Goal: Obtain resource: Obtain resource

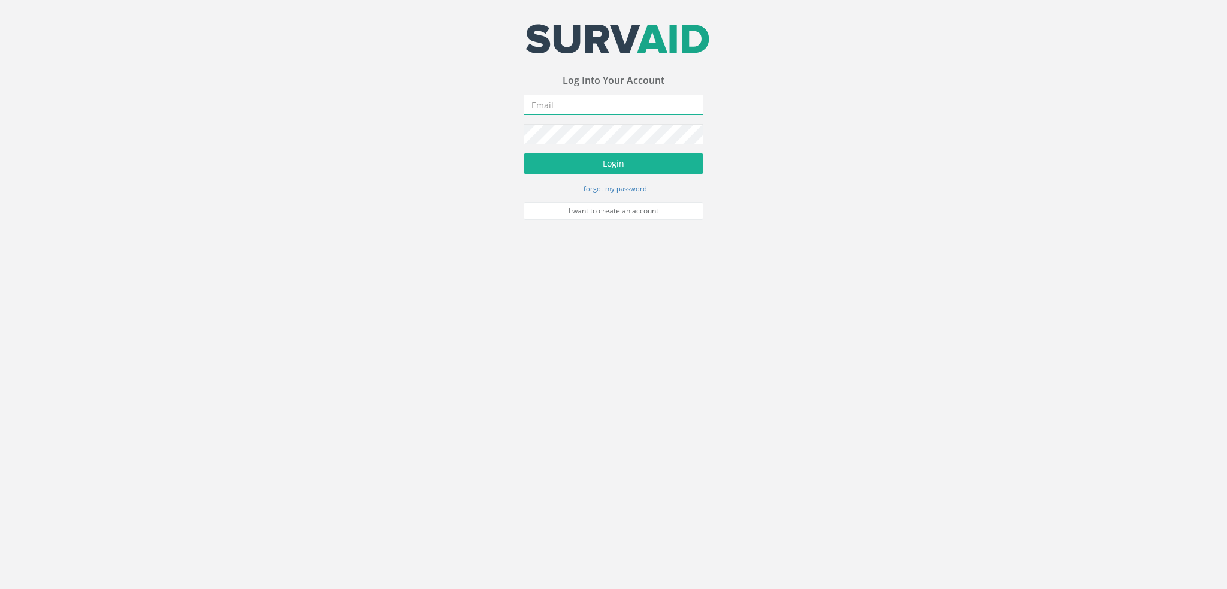
type input "[PERSON_NAME][EMAIL_ADDRESS][DOMAIN_NAME]"
drag, startPoint x: 654, startPoint y: 104, endPoint x: 512, endPoint y: 117, distance: 143.3
click at [512, 117] on div "Your email address was sucessfully verified - please login below to continue Yo…" at bounding box center [613, 110] width 1227 height 220
click at [506, 138] on div "Your email address was sucessfully verified - please login below to continue Yo…" at bounding box center [613, 110] width 1227 height 220
click at [616, 159] on button "Login" at bounding box center [614, 163] width 180 height 20
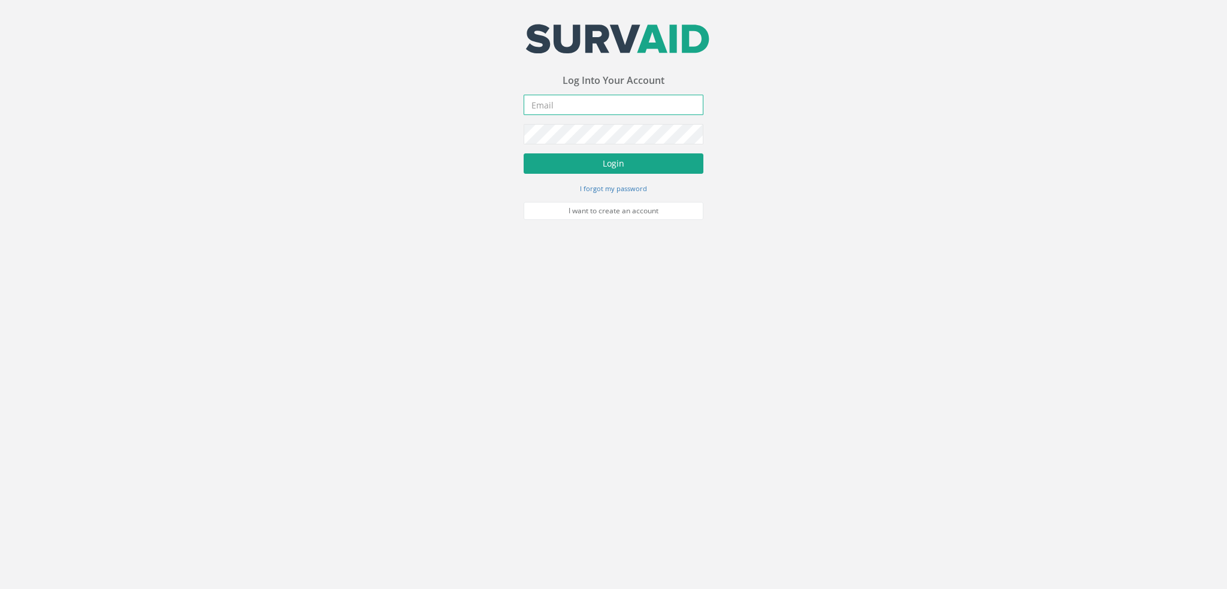
type input "[PERSON_NAME][EMAIL_ADDRESS][DOMAIN_NAME]"
click at [610, 162] on button "Login" at bounding box center [614, 163] width 180 height 20
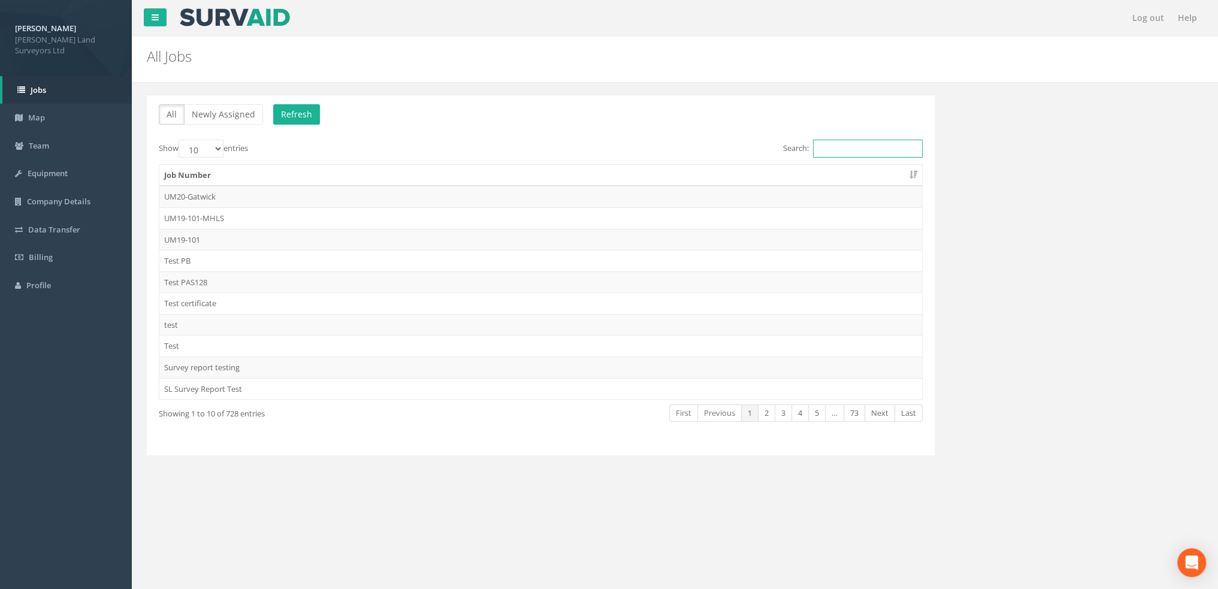
click at [847, 150] on input "Search:" at bounding box center [868, 149] width 110 height 18
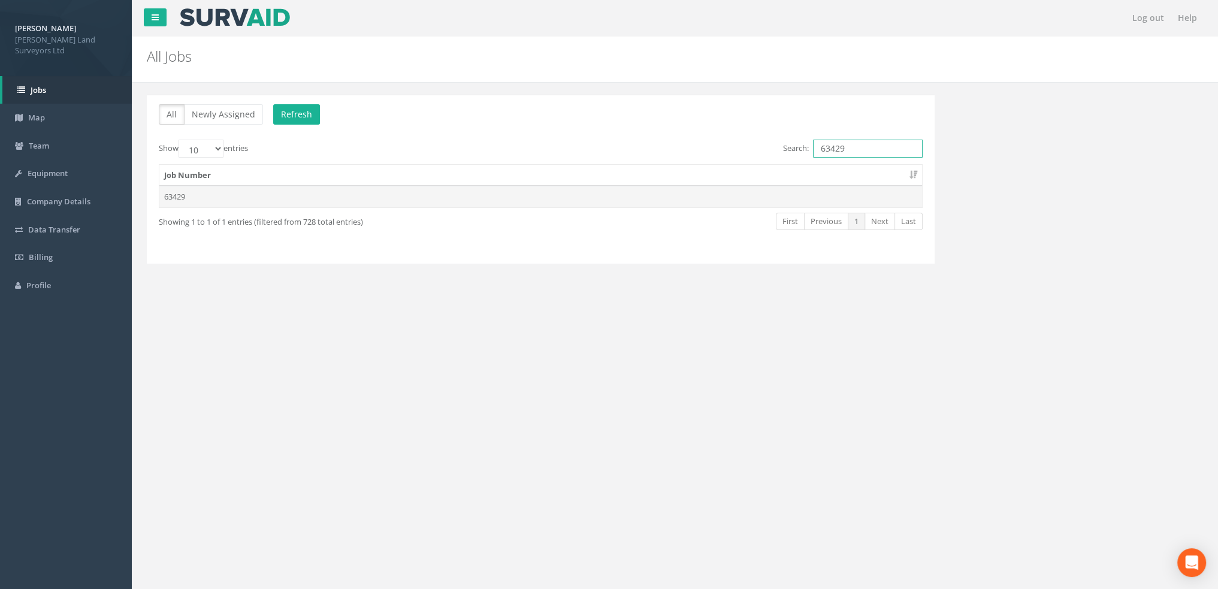
type input "63429"
click at [181, 196] on td "63429" at bounding box center [540, 197] width 763 height 22
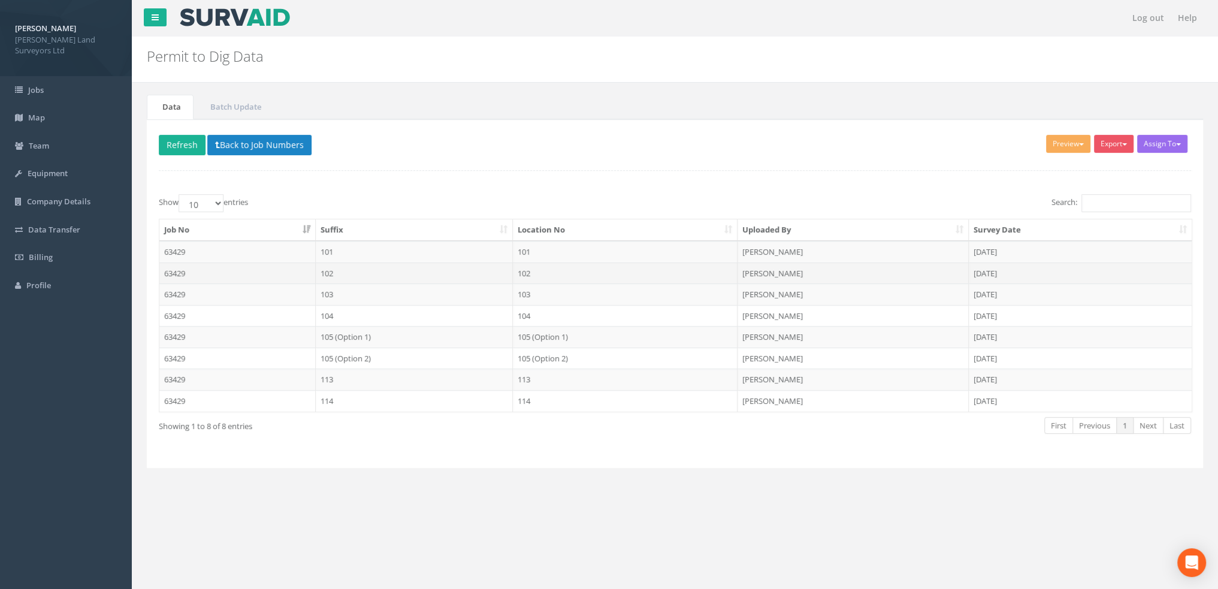
click at [286, 272] on td "63429" at bounding box center [237, 273] width 156 height 22
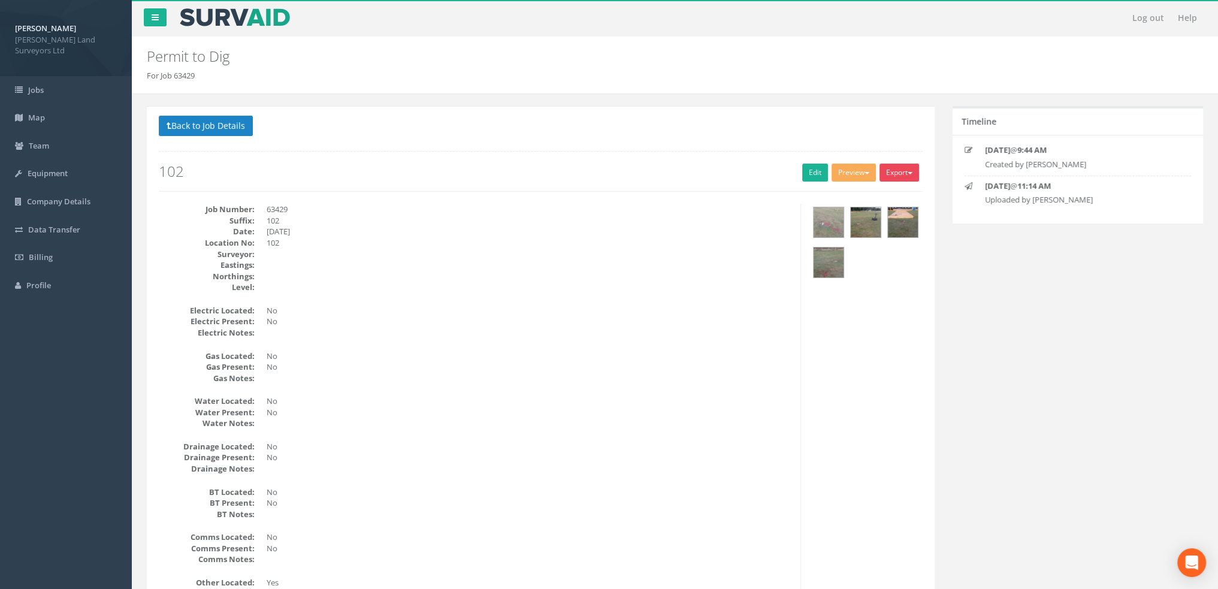
click at [902, 175] on button "Export" at bounding box center [900, 173] width 40 height 18
click at [904, 196] on link "MHLS Permit to Dig" at bounding box center [874, 197] width 91 height 19
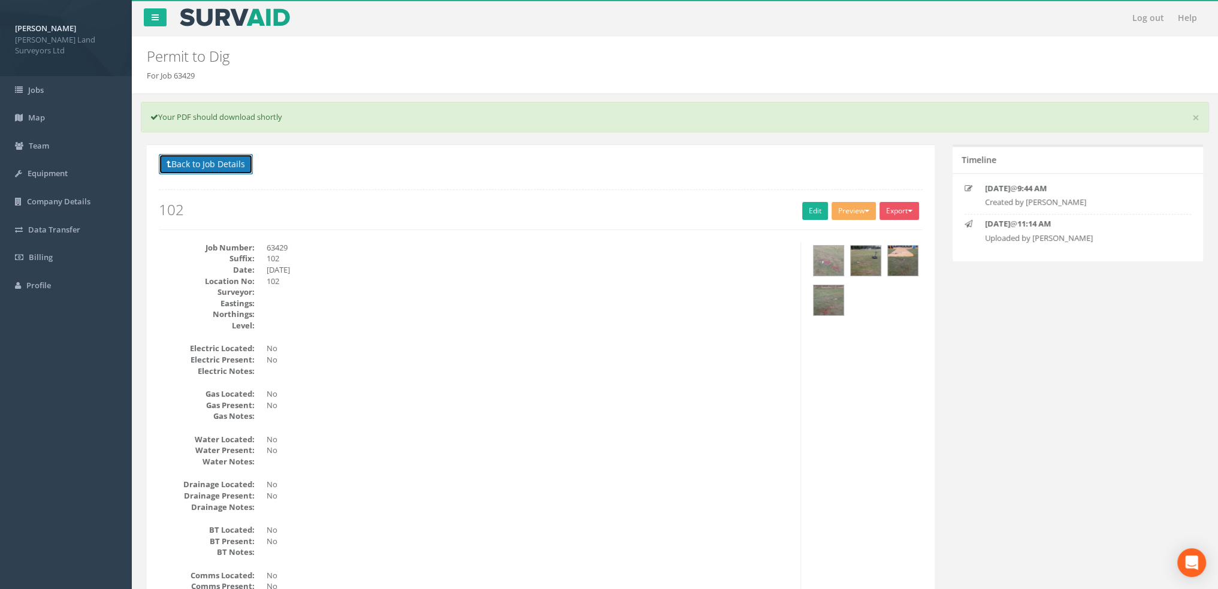
click at [195, 165] on button "Back to Job Details" at bounding box center [206, 164] width 94 height 20
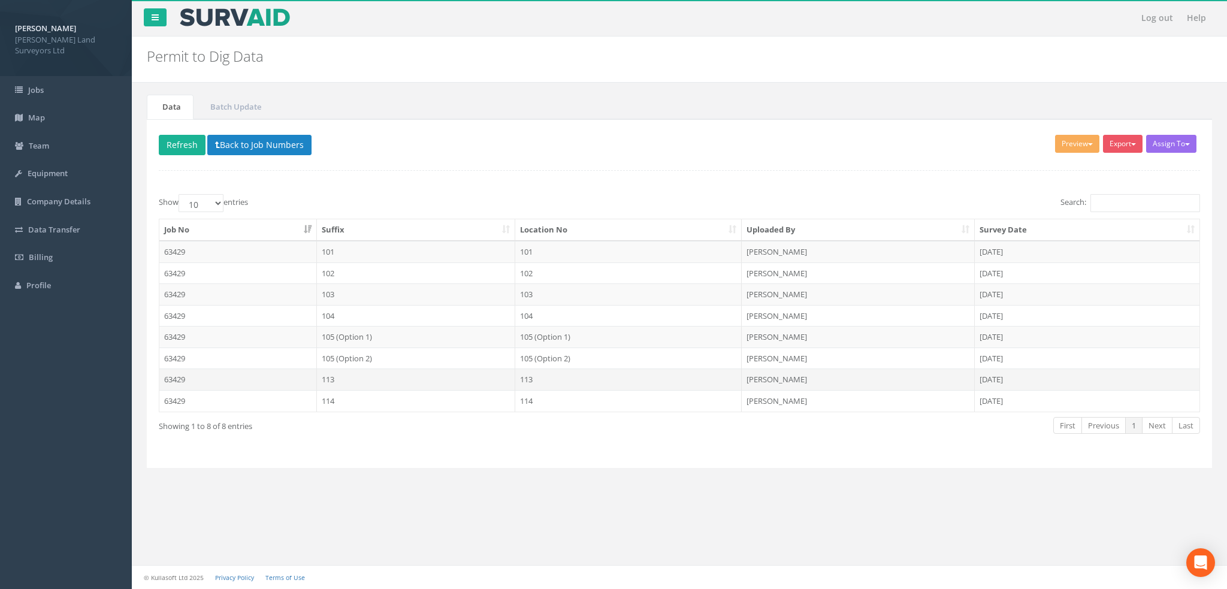
click at [260, 377] on td "63429" at bounding box center [238, 379] width 158 height 22
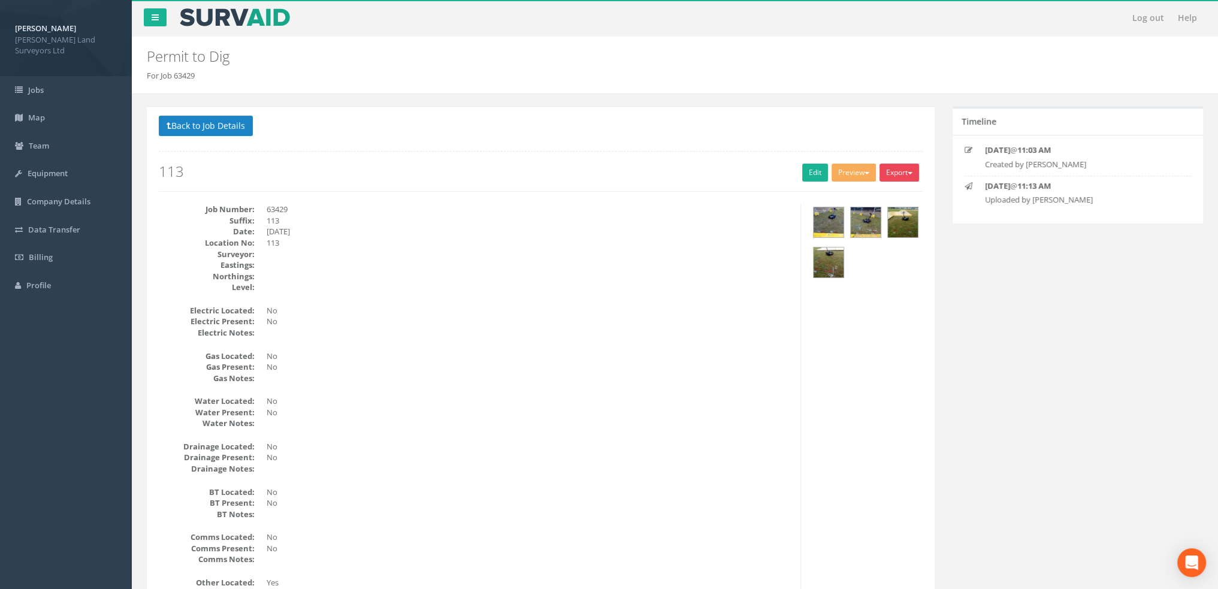
click at [904, 174] on button "Export" at bounding box center [900, 173] width 40 height 18
click at [893, 196] on link "MHLS Permit to Dig" at bounding box center [874, 197] width 91 height 19
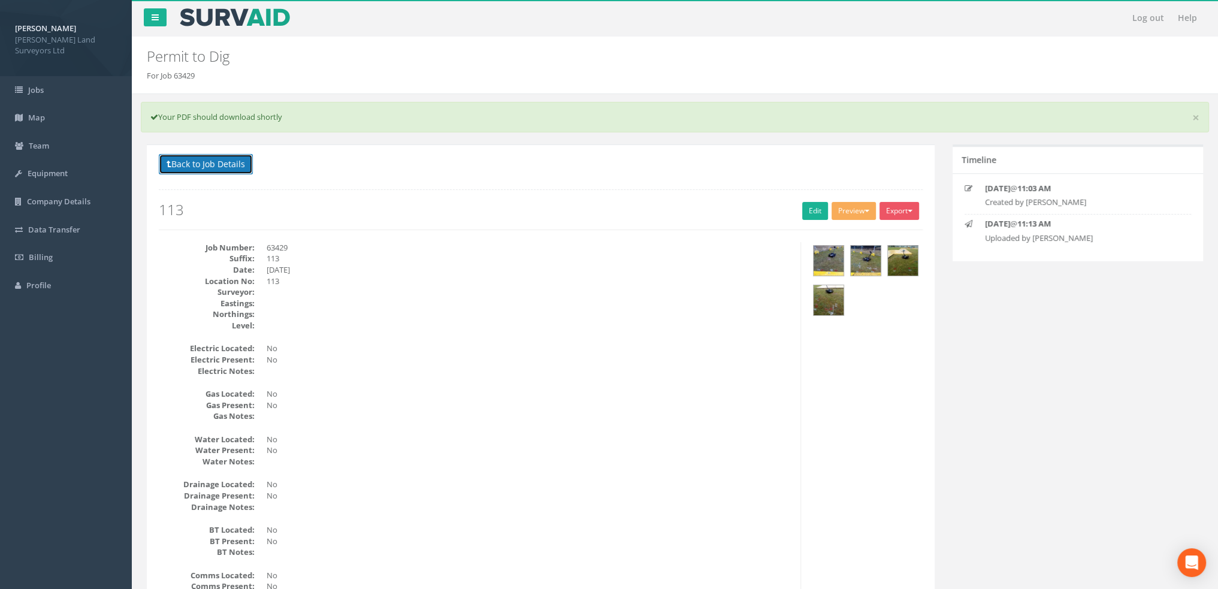
click at [215, 171] on button "Back to Job Details" at bounding box center [206, 164] width 94 height 20
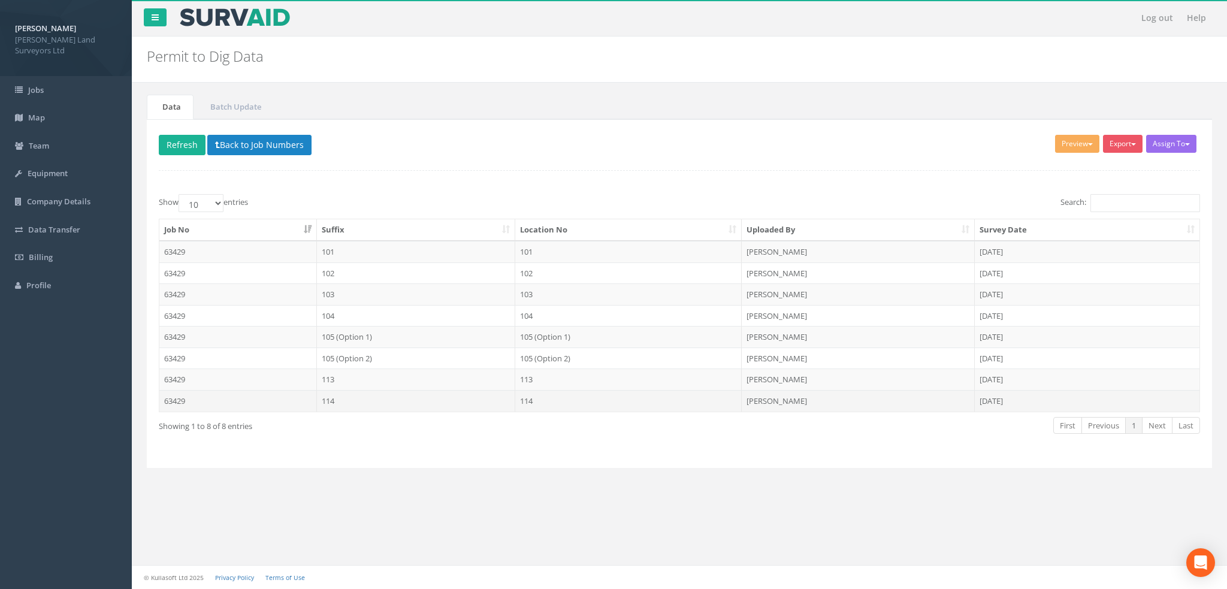
click at [445, 398] on td "114" at bounding box center [416, 401] width 199 height 22
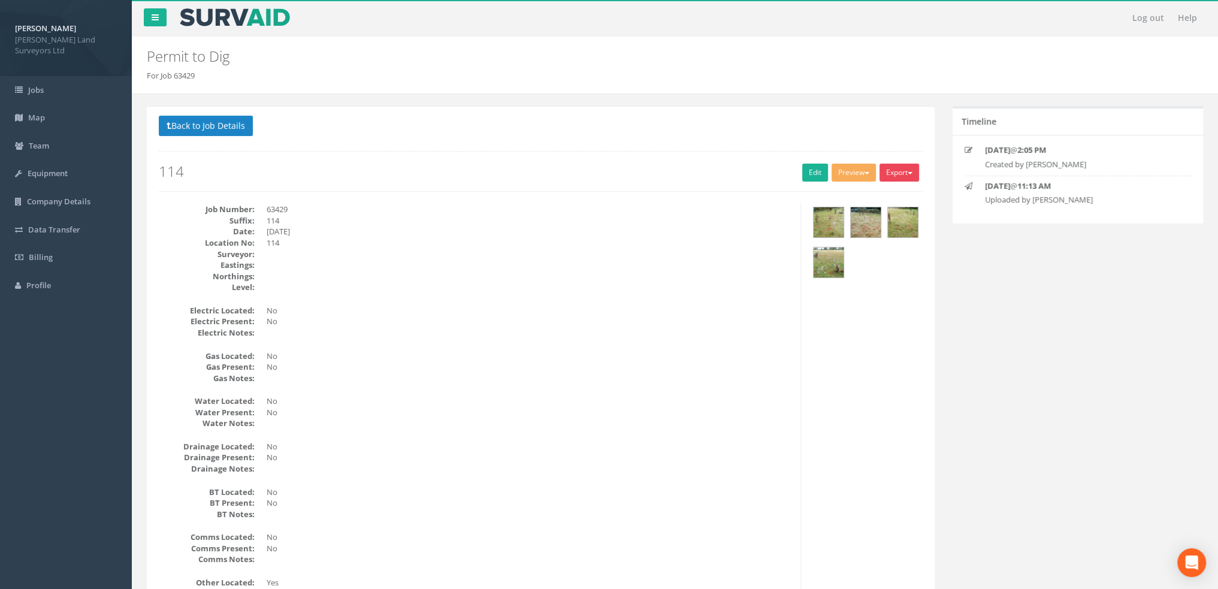
click at [898, 174] on button "Export" at bounding box center [900, 173] width 40 height 18
click at [889, 194] on link "MHLS Permit to Dig" at bounding box center [874, 197] width 91 height 19
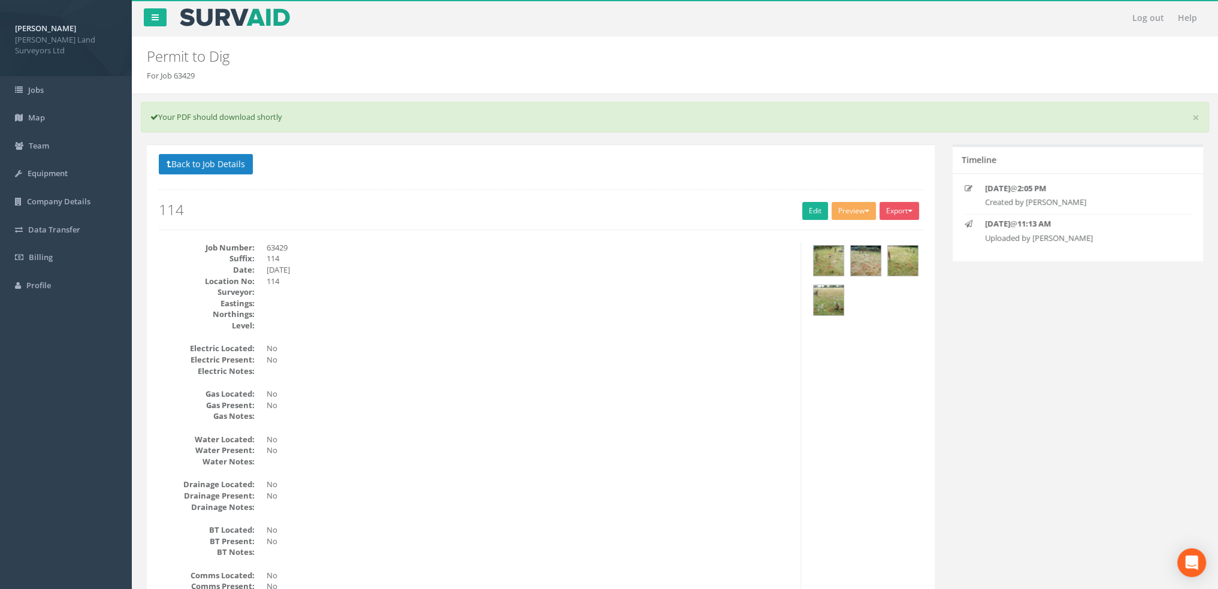
click at [469, 49] on h2 "Permit to Dig" at bounding box center [585, 57] width 877 height 16
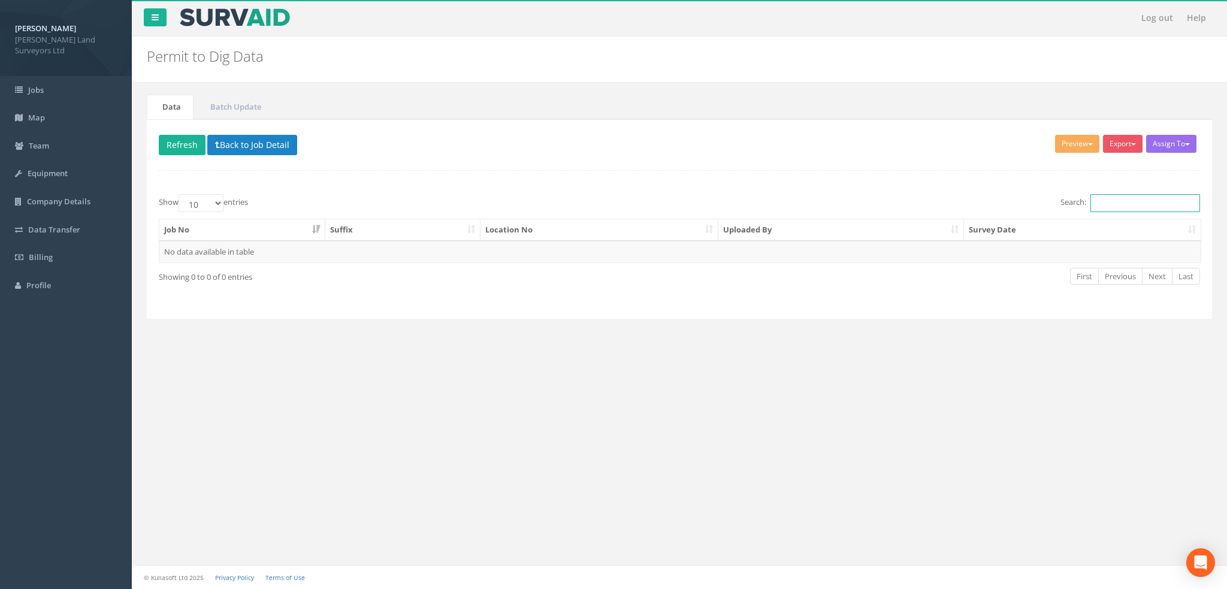
click at [1138, 205] on input "Search:" at bounding box center [1146, 203] width 110 height 18
type input "63429"
click at [275, 23] on image at bounding box center [235, 17] width 113 height 18
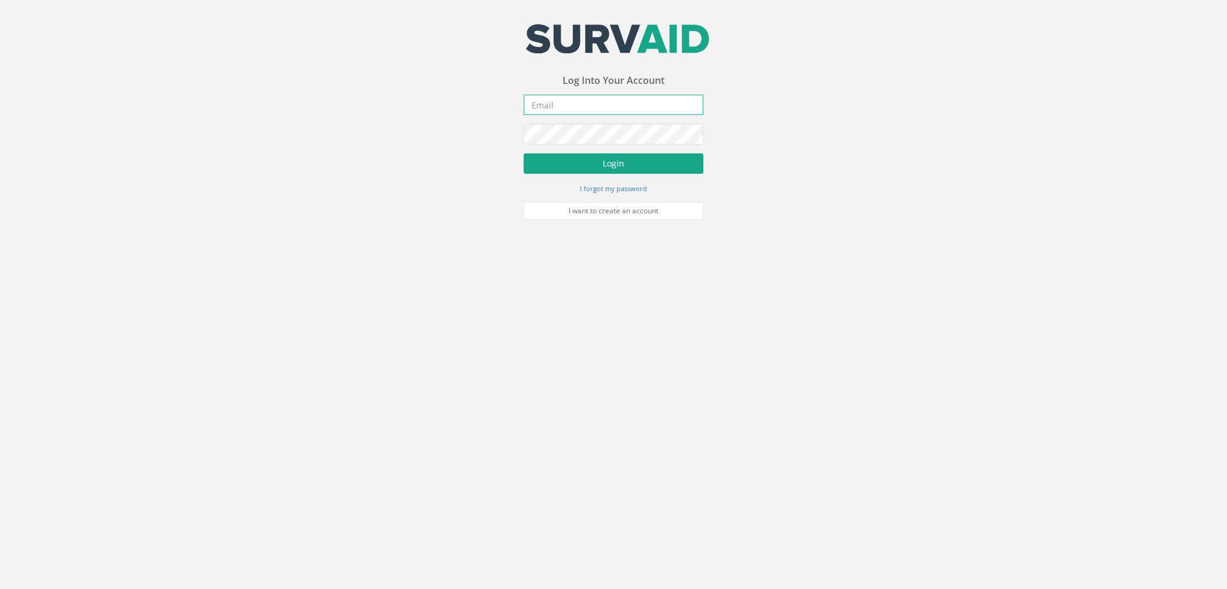
type input "[PERSON_NAME][EMAIL_ADDRESS][DOMAIN_NAME]"
click at [612, 161] on button "Login" at bounding box center [614, 163] width 180 height 20
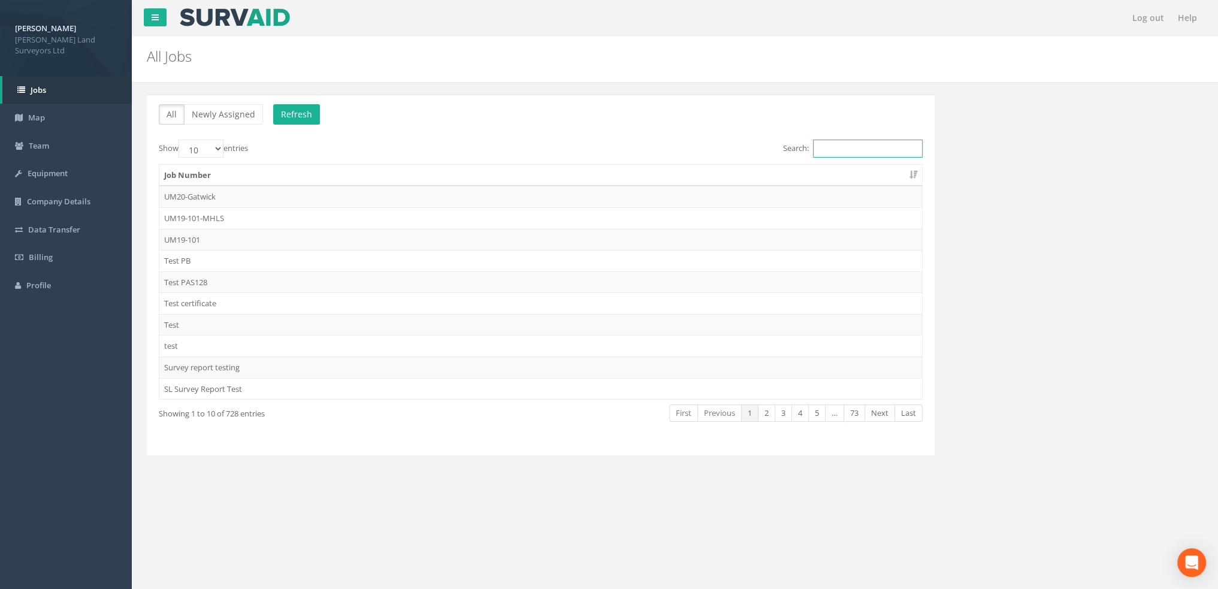
click at [870, 150] on input "Search:" at bounding box center [868, 149] width 110 height 18
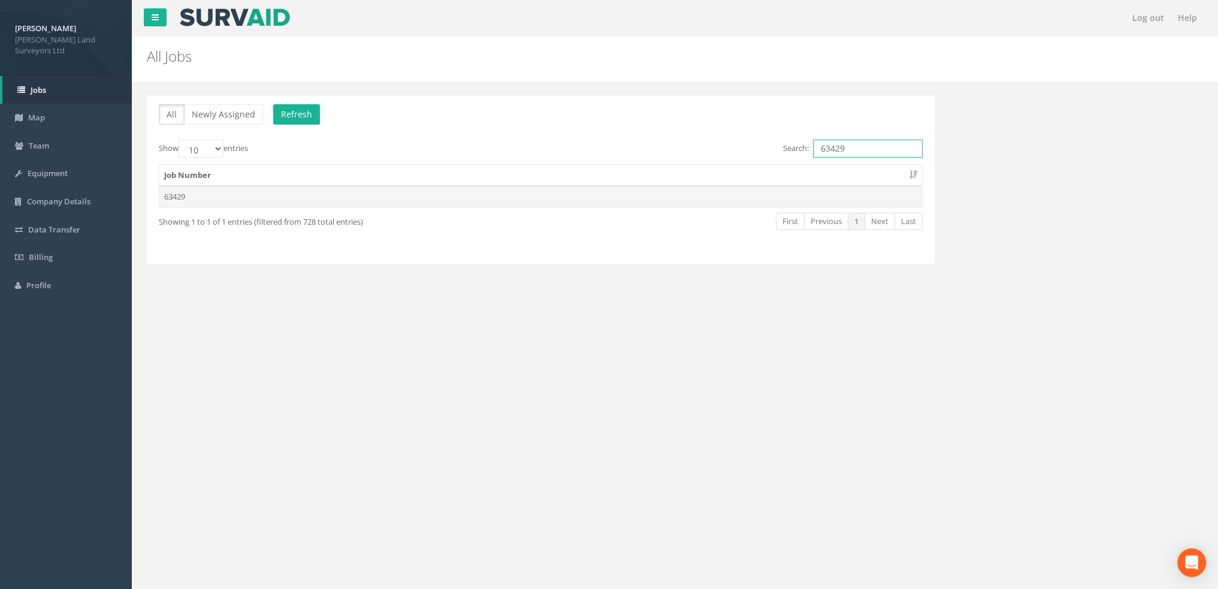
type input "63429"
click at [203, 200] on td "63429" at bounding box center [540, 197] width 763 height 22
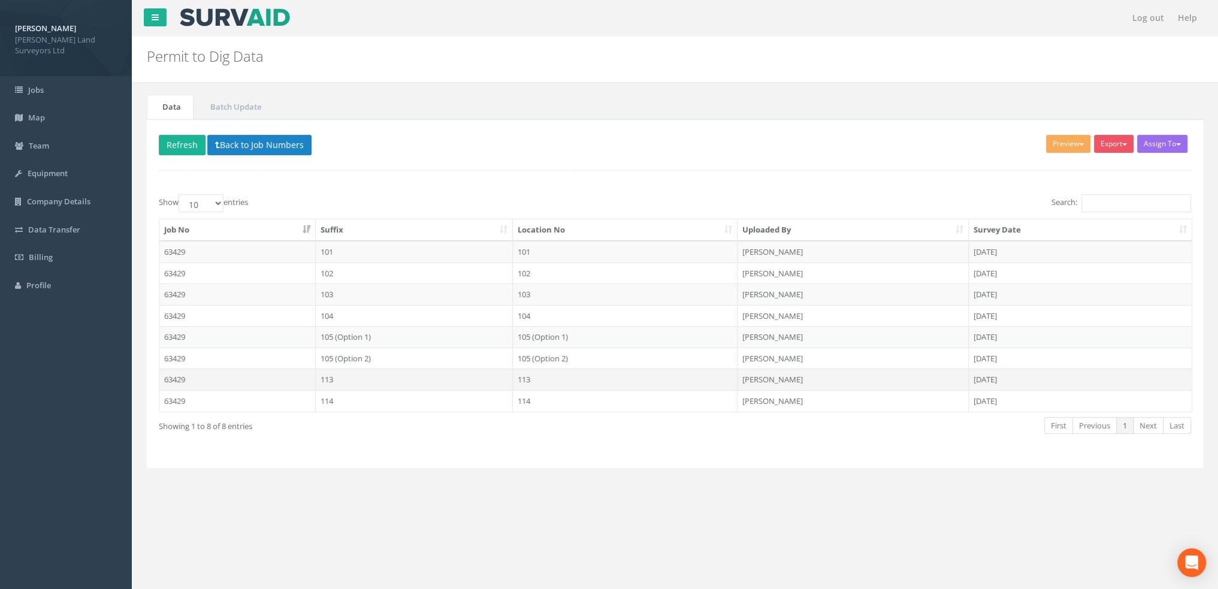
click at [381, 379] on td "113" at bounding box center [415, 379] width 198 height 22
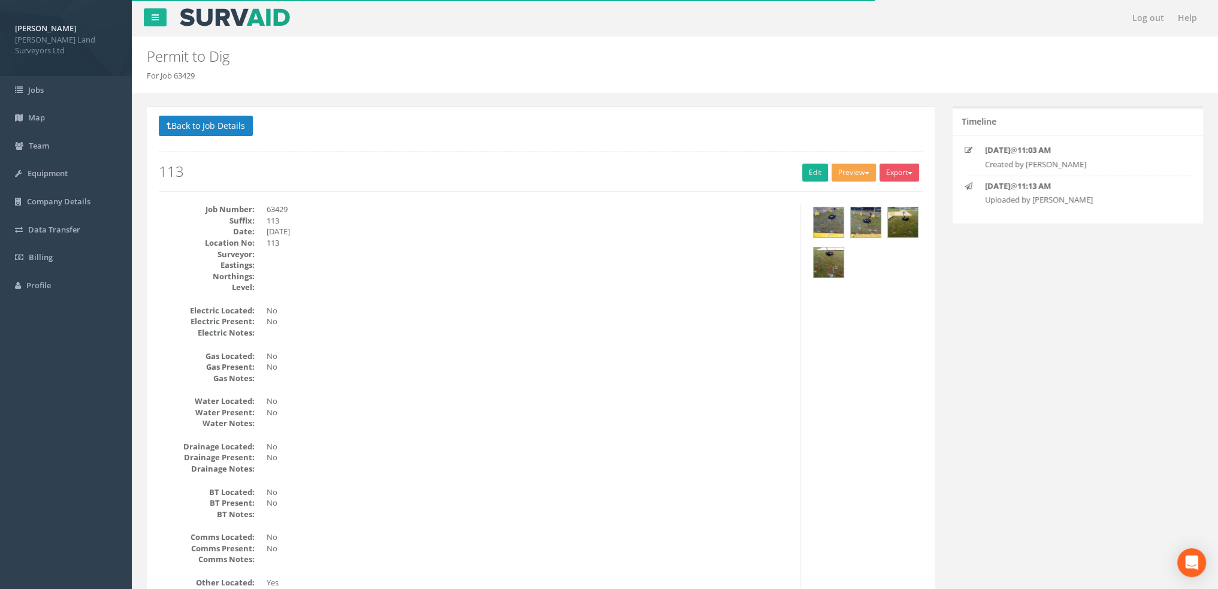
click at [849, 176] on button "Preview" at bounding box center [854, 173] width 44 height 18
click at [830, 222] on img at bounding box center [829, 222] width 30 height 30
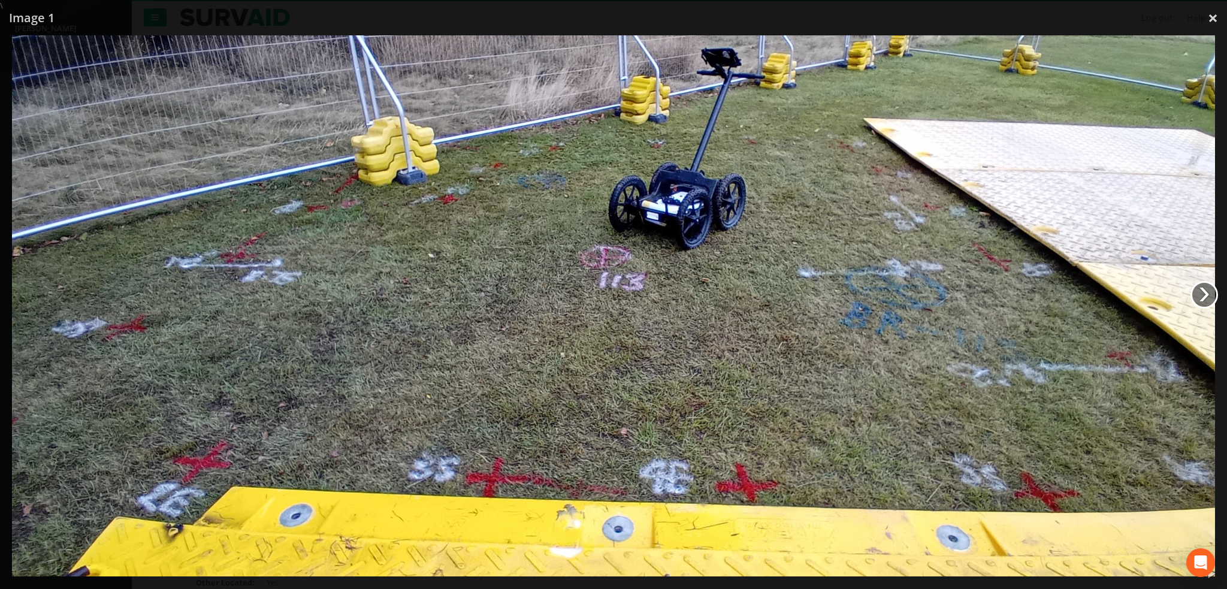
click at [1206, 299] on link "›" at bounding box center [1205, 295] width 28 height 28
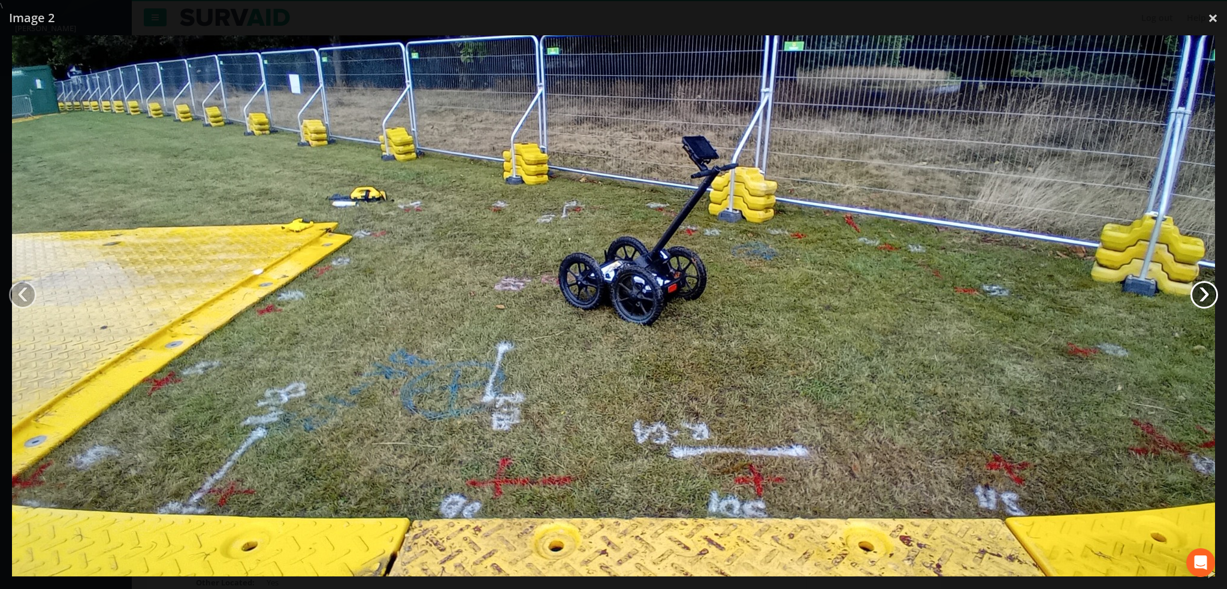
click at [1204, 299] on link "›" at bounding box center [1205, 295] width 28 height 28
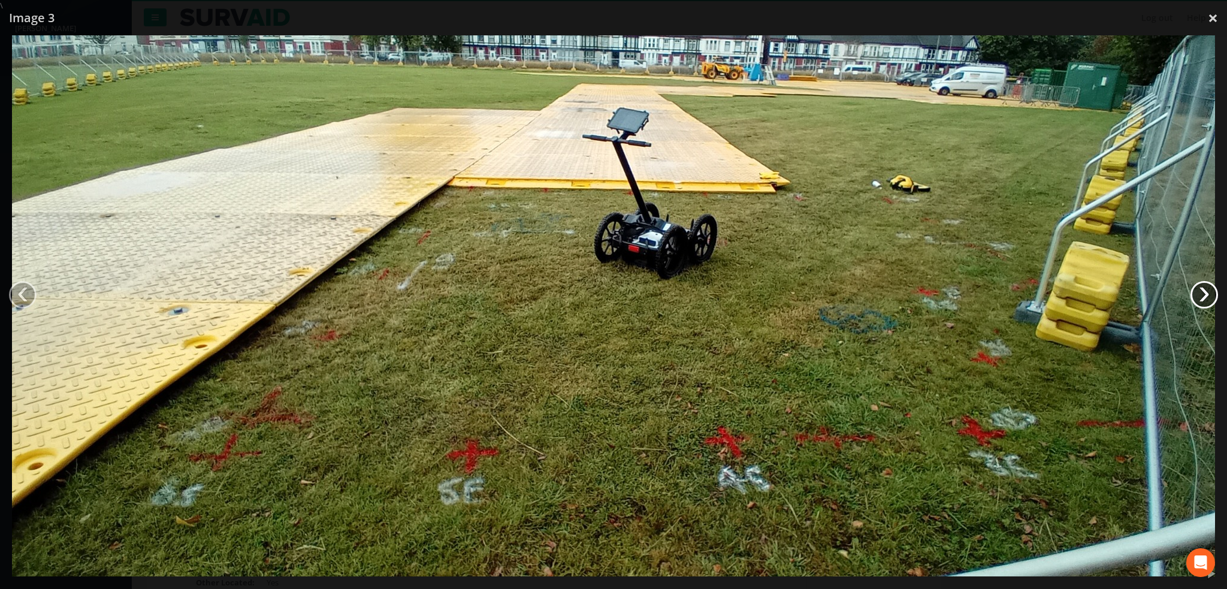
click at [1204, 299] on link "›" at bounding box center [1205, 295] width 28 height 28
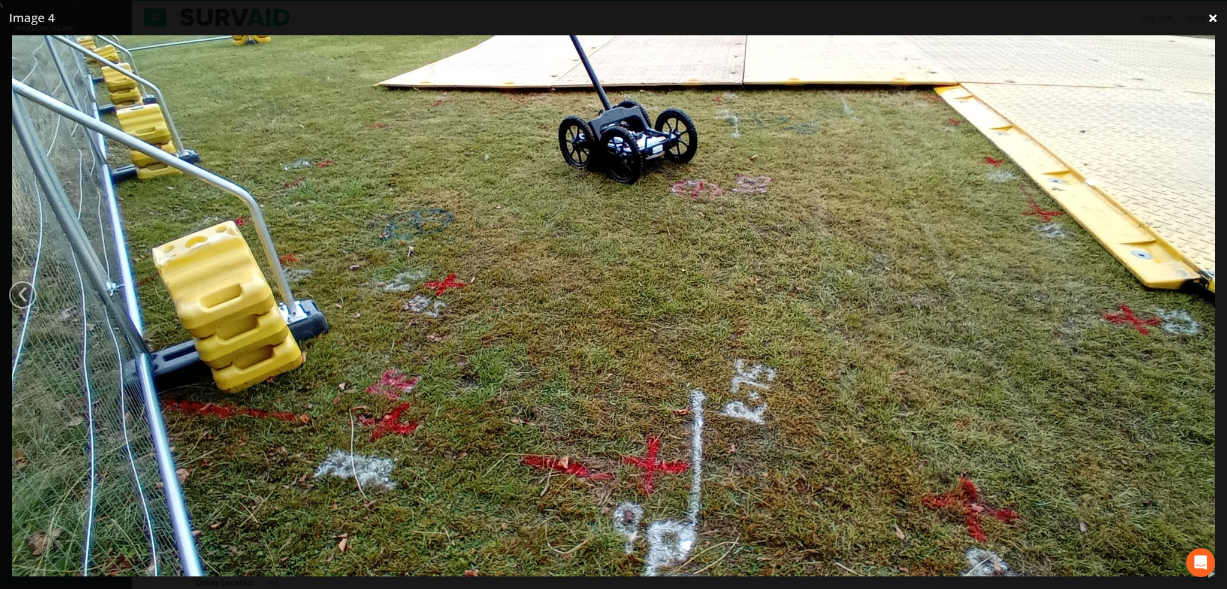
click at [1210, 16] on link "×" at bounding box center [1213, 18] width 28 height 36
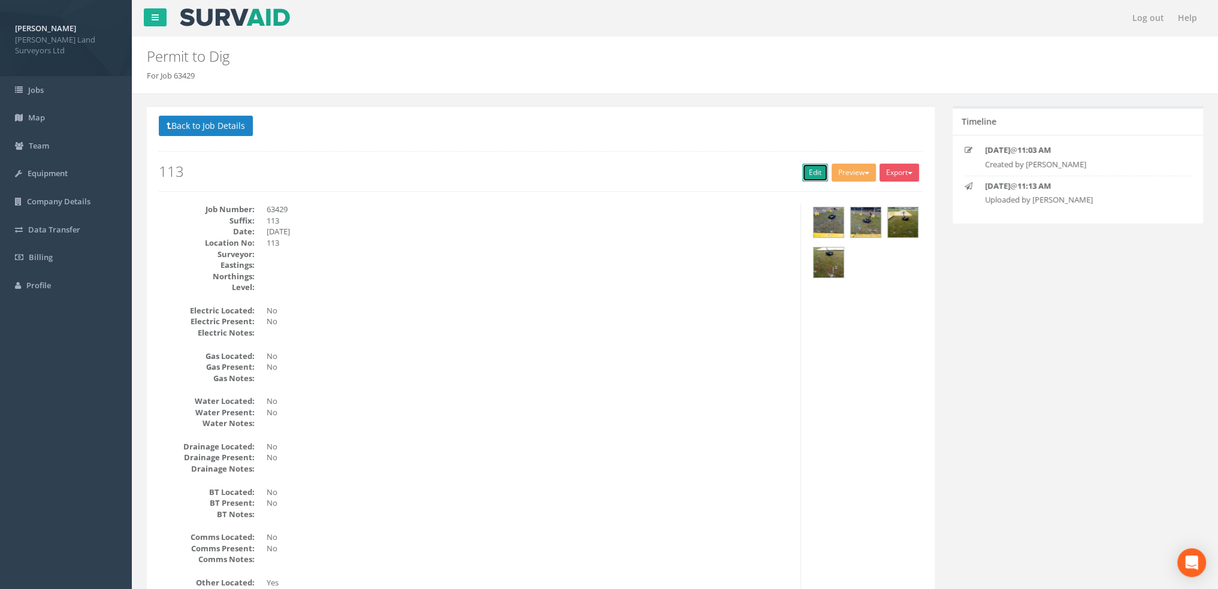
click at [817, 176] on link "Edit" at bounding box center [815, 173] width 26 height 18
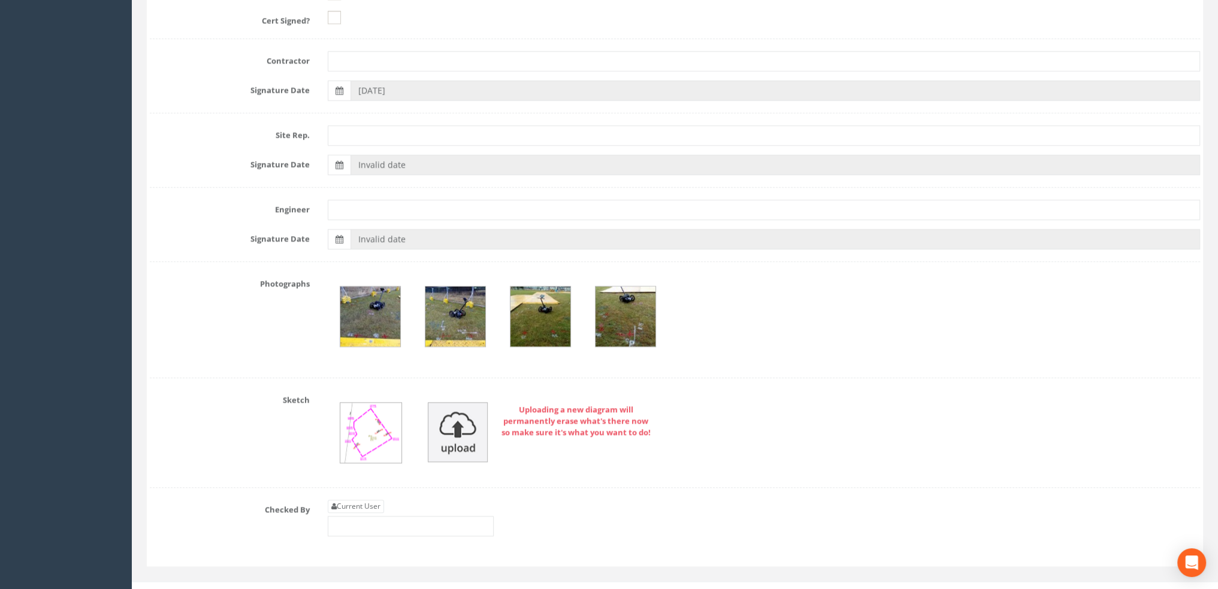
scroll to position [1832, 0]
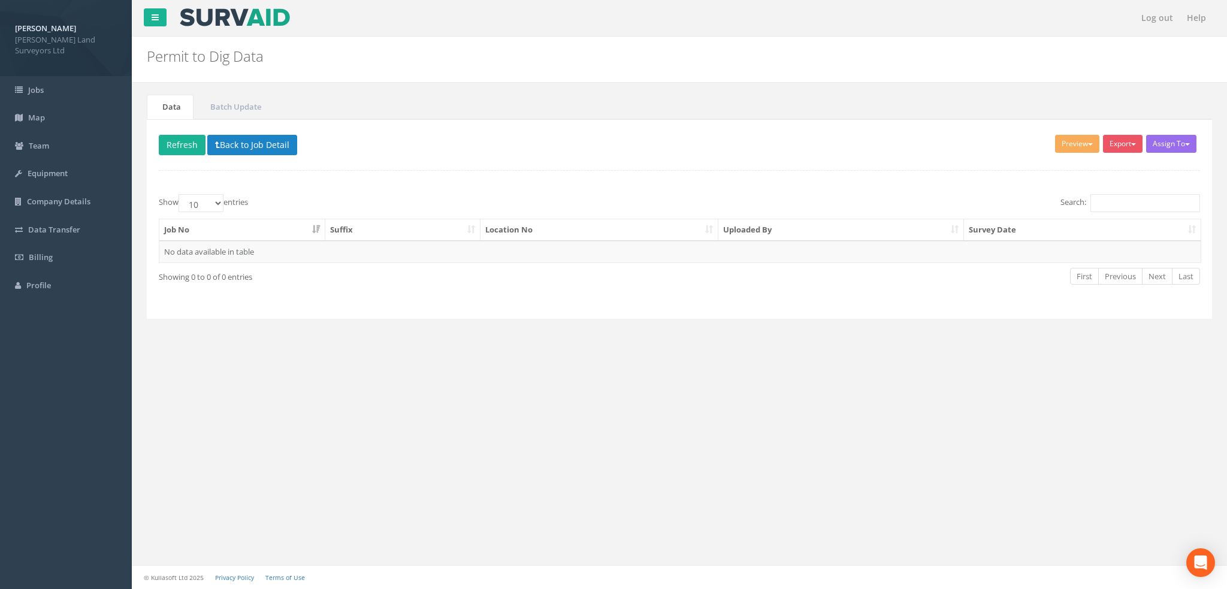
click at [1080, 194] on label "Search:" at bounding box center [1131, 203] width 140 height 18
click at [1091, 194] on input "Search:" at bounding box center [1146, 203] width 110 height 18
click at [1117, 203] on input "Search:" at bounding box center [1146, 203] width 110 height 18
type input "63429"
click at [210, 16] on image at bounding box center [235, 17] width 113 height 18
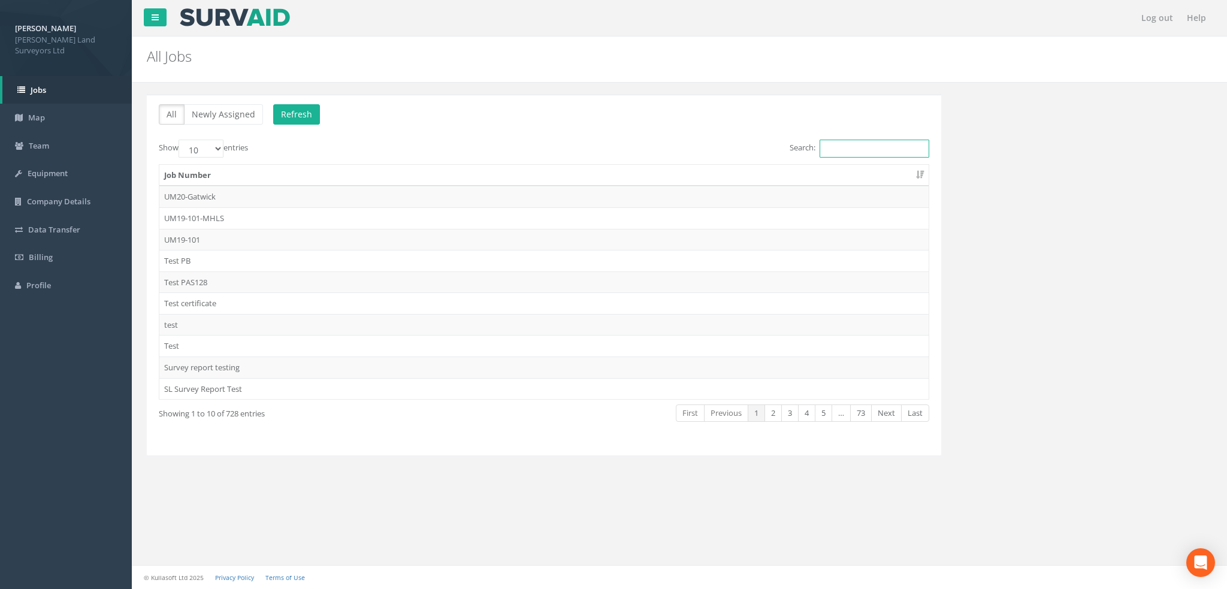
click at [890, 145] on input "Search:" at bounding box center [875, 149] width 110 height 18
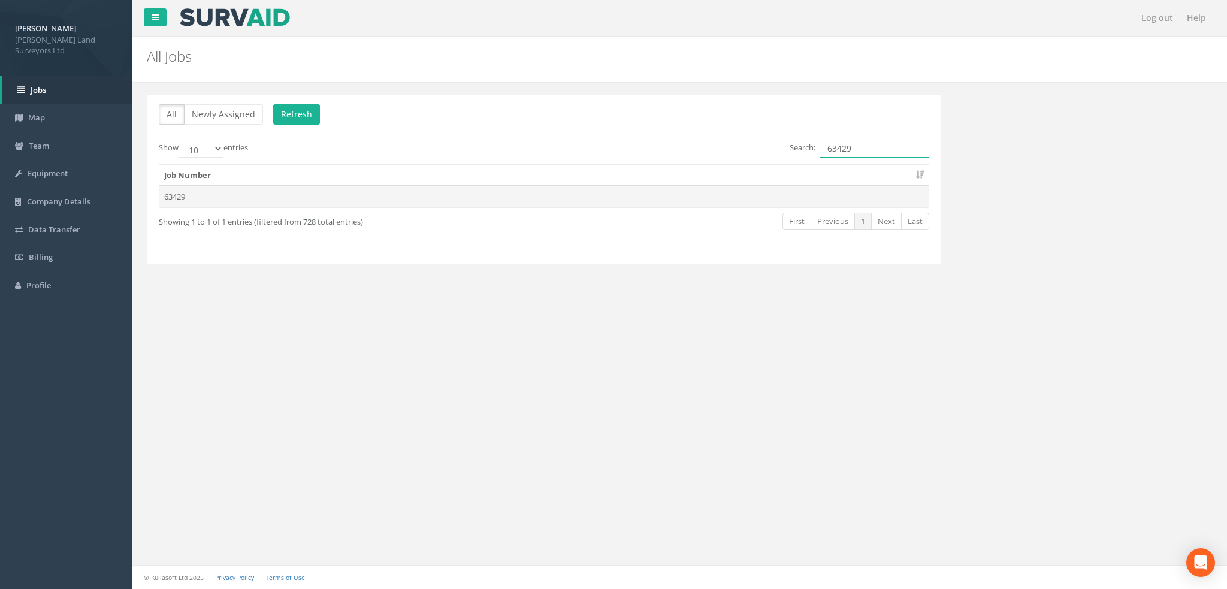
type input "63429"
click at [174, 191] on td "63429" at bounding box center [543, 197] width 769 height 22
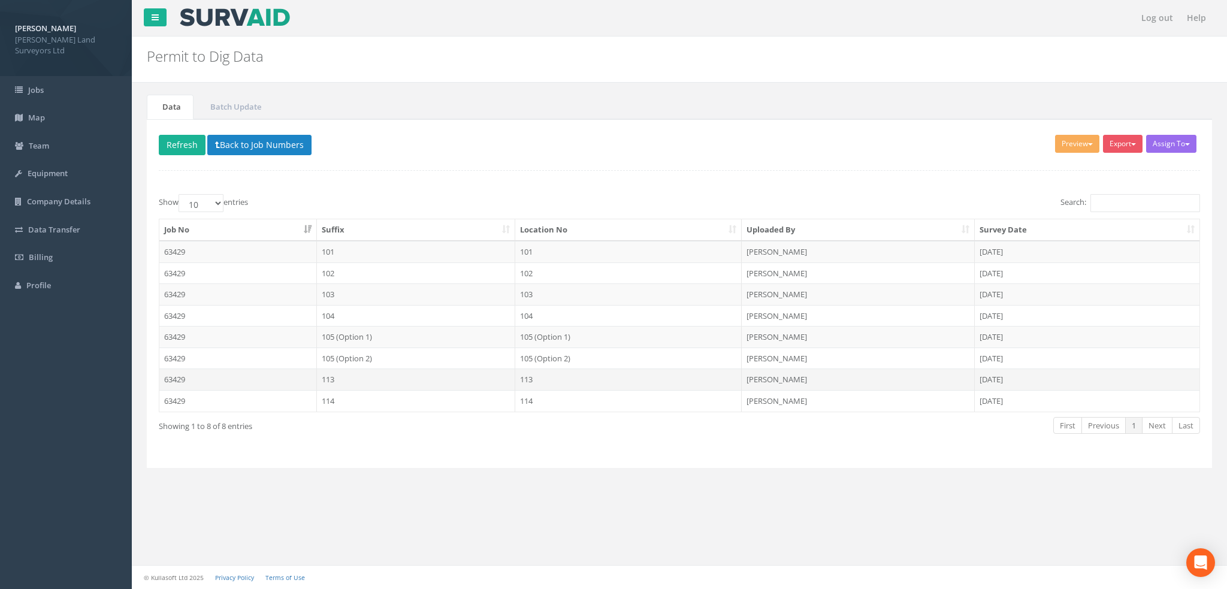
click at [331, 380] on td "113" at bounding box center [416, 379] width 199 height 22
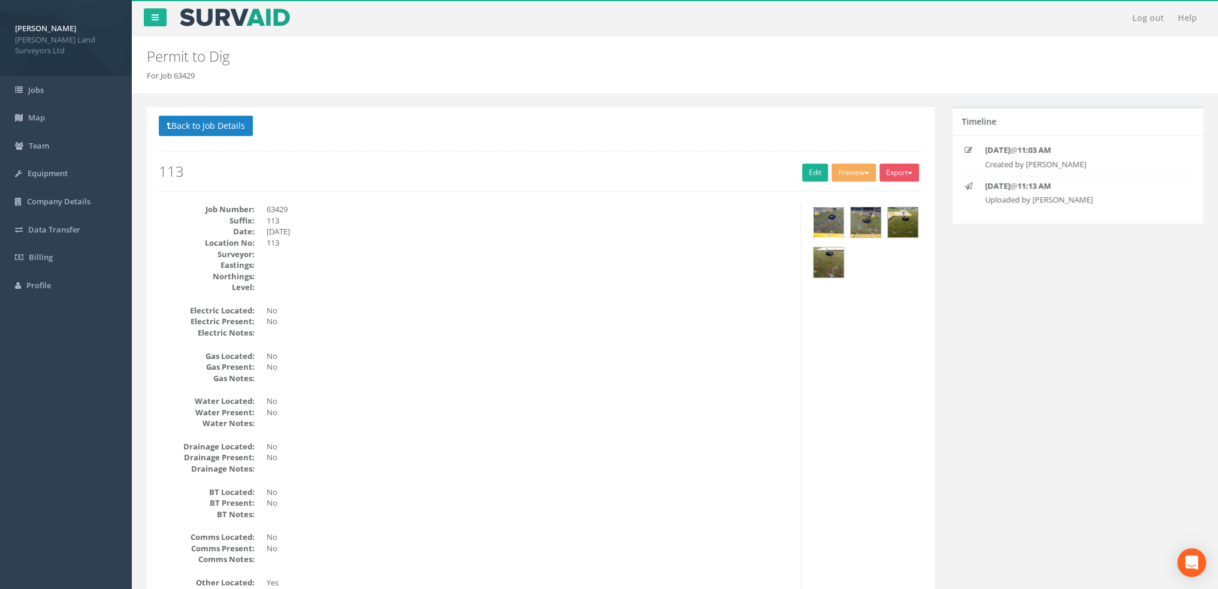
click at [821, 208] on img at bounding box center [829, 222] width 30 height 30
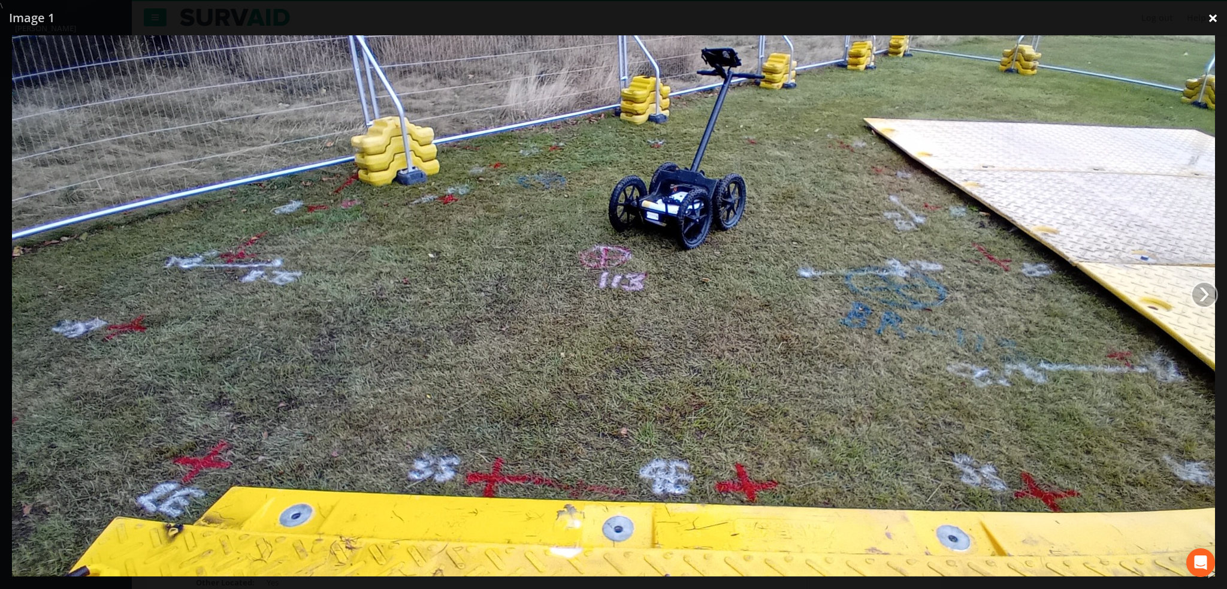
click at [1213, 15] on link "×" at bounding box center [1213, 18] width 28 height 36
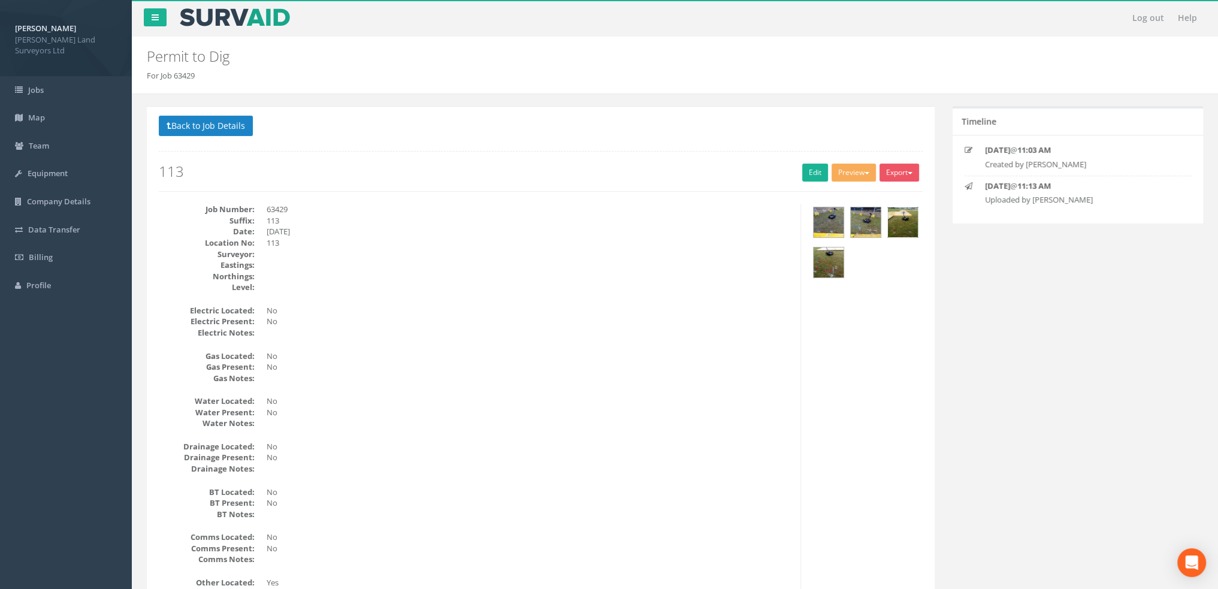
click at [902, 221] on img at bounding box center [903, 222] width 30 height 30
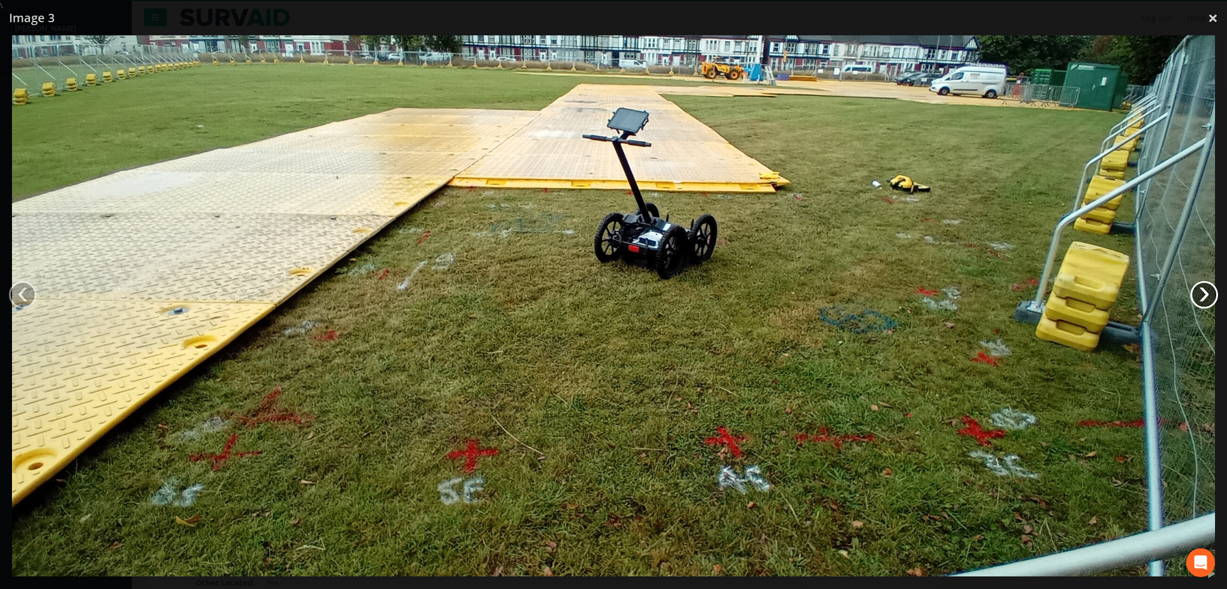
click at [1206, 290] on link "›" at bounding box center [1205, 295] width 28 height 28
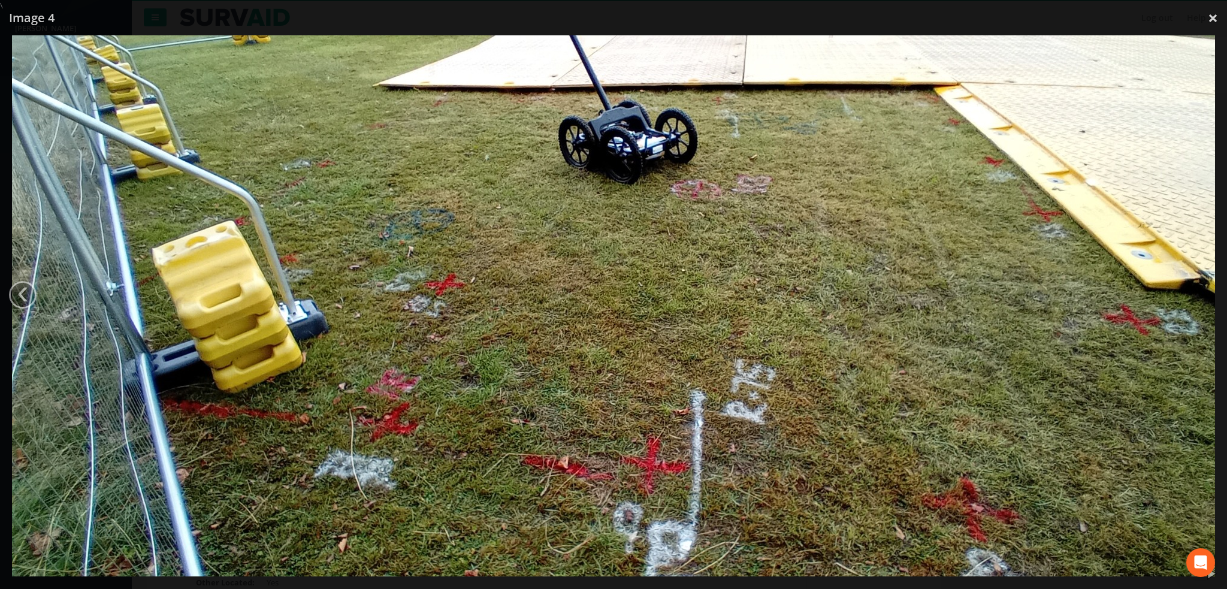
click at [1206, 290] on img at bounding box center [613, 305] width 1203 height 541
click at [1209, 23] on div at bounding box center [613, 305] width 1227 height 589
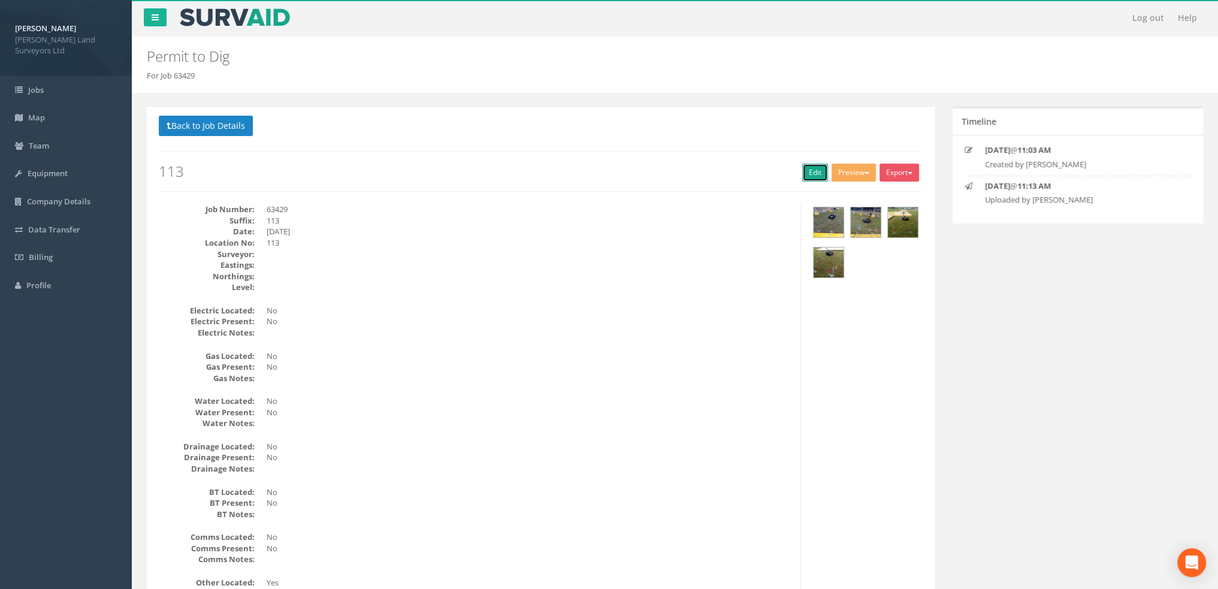
click at [816, 164] on link "Edit" at bounding box center [815, 173] width 26 height 18
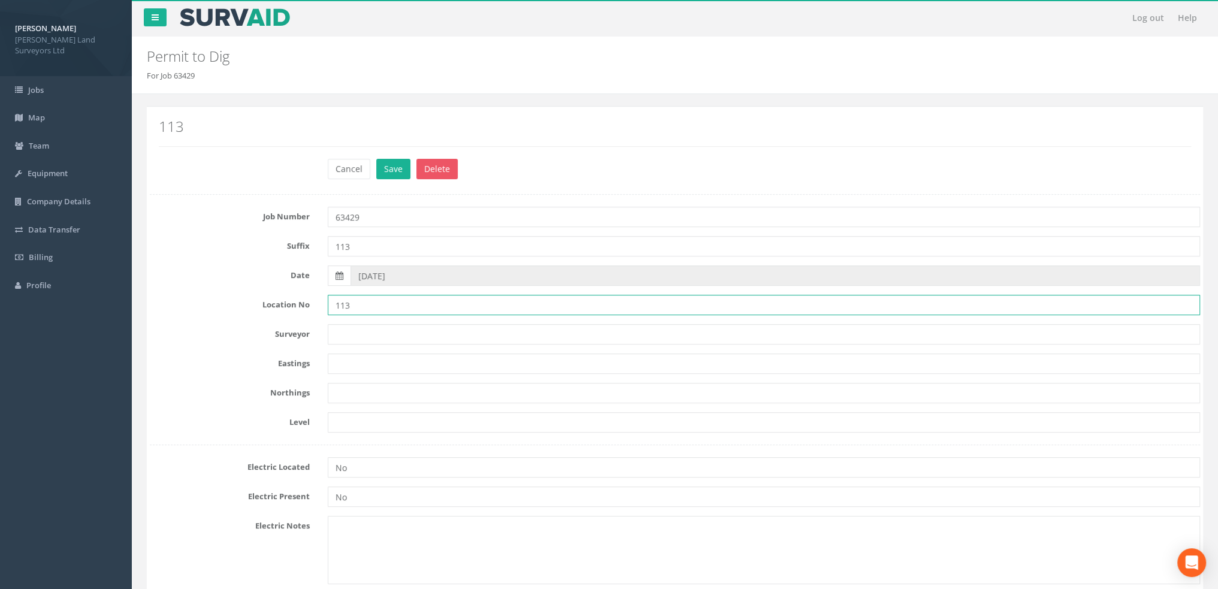
click at [401, 299] on input "113" at bounding box center [764, 305] width 872 height 20
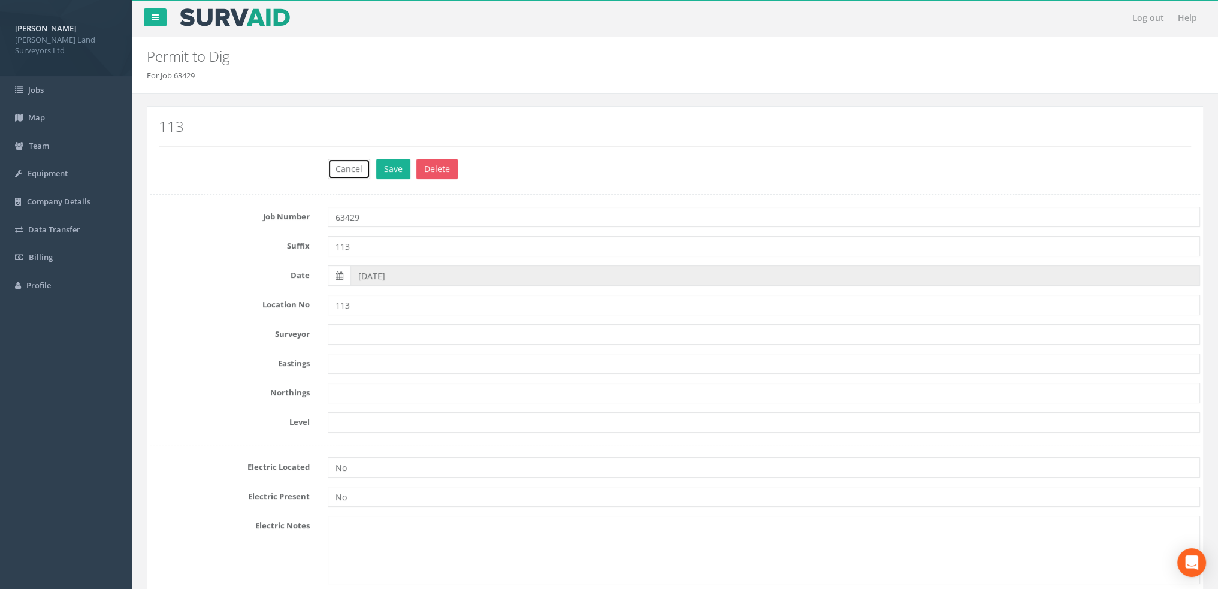
click at [349, 173] on button "Cancel" at bounding box center [349, 169] width 43 height 20
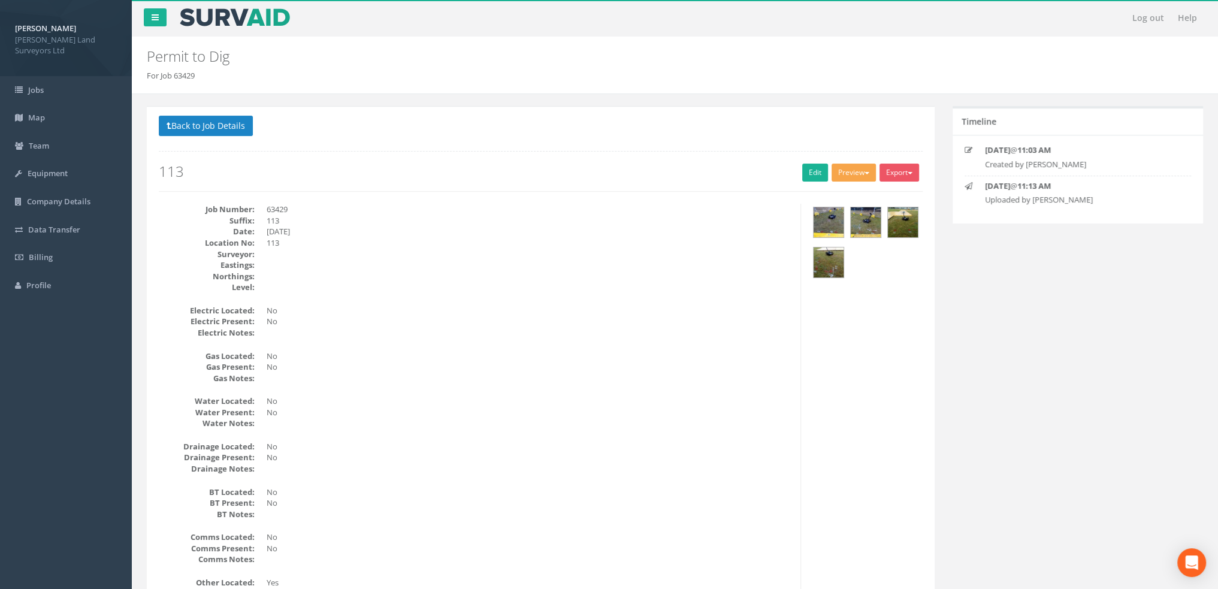
click at [855, 180] on button "Preview" at bounding box center [854, 173] width 44 height 18
click at [853, 174] on button "Preview" at bounding box center [854, 173] width 44 height 18
click at [812, 65] on div "Permit to Dig For Job 63429" at bounding box center [585, 59] width 895 height 45
click at [215, 120] on button "Back to Job Details" at bounding box center [206, 126] width 94 height 20
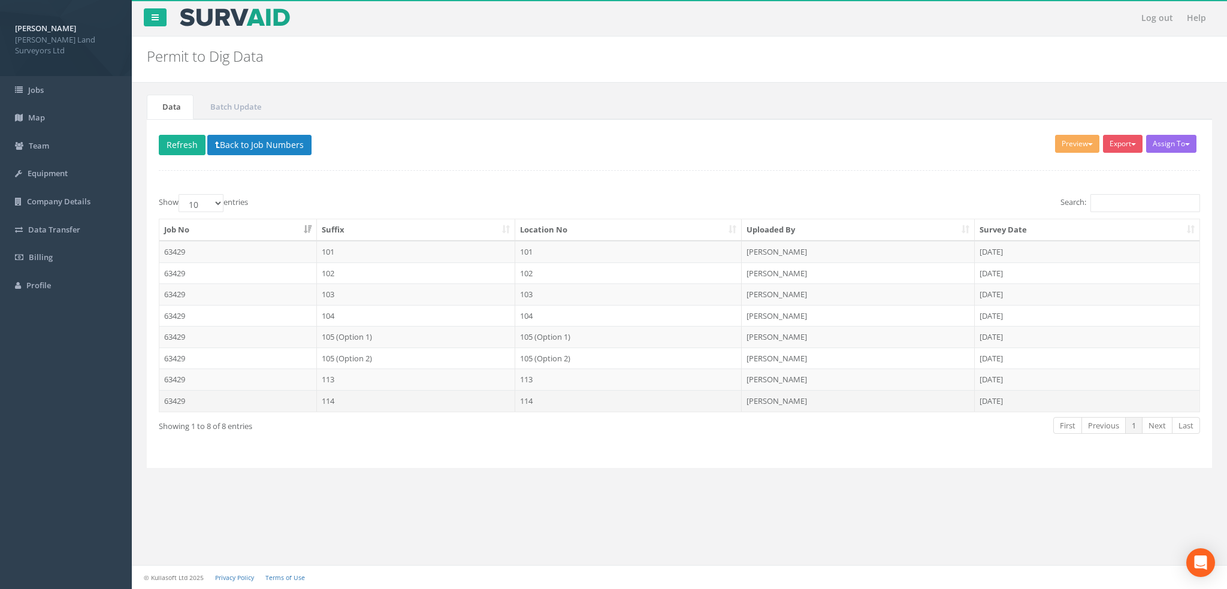
click at [350, 401] on td "114" at bounding box center [416, 401] width 199 height 22
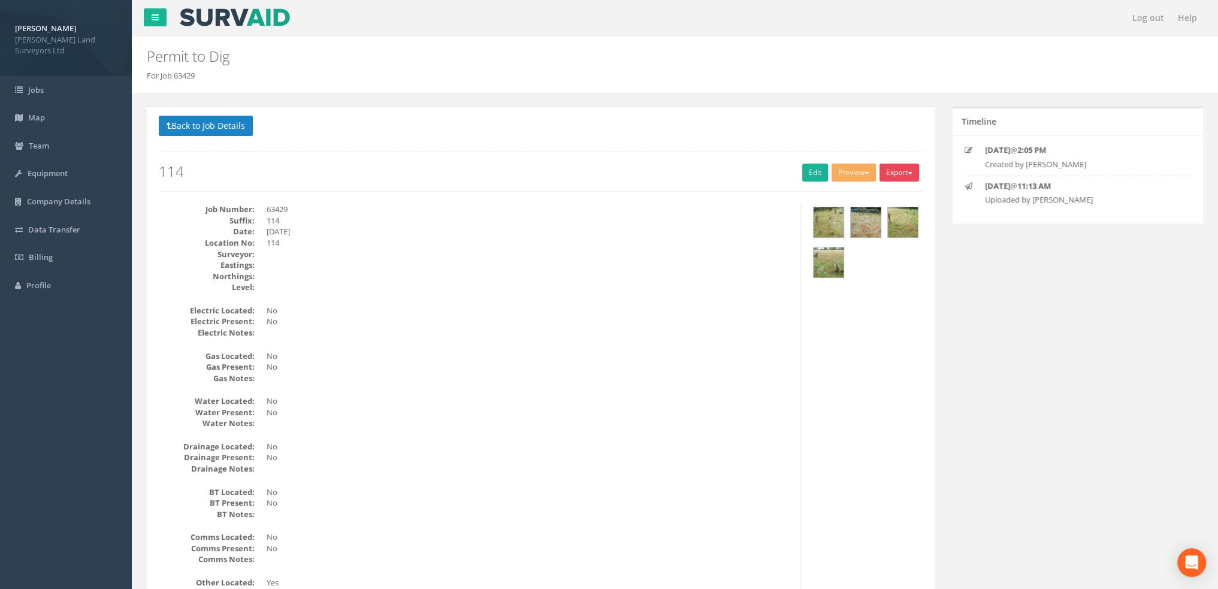
click at [908, 173] on span "button" at bounding box center [910, 173] width 5 height 2
click at [898, 197] on link "MHLS Permit to Dig" at bounding box center [874, 197] width 91 height 19
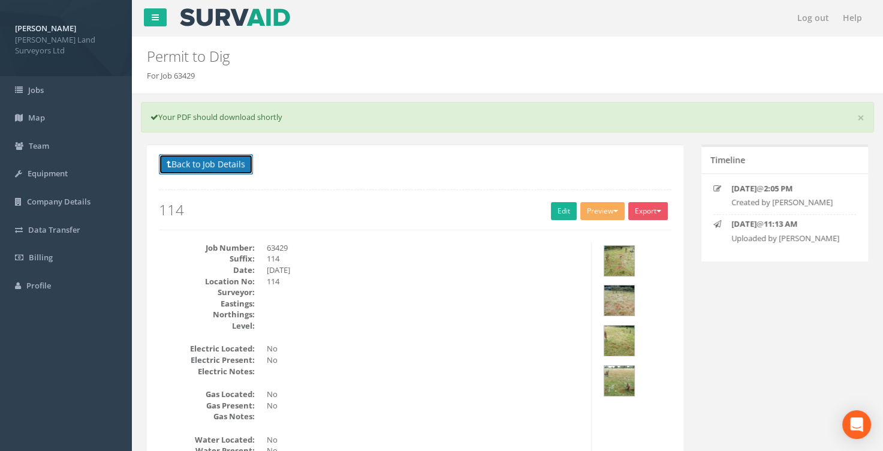
click at [196, 165] on button "Back to Job Details" at bounding box center [206, 164] width 94 height 20
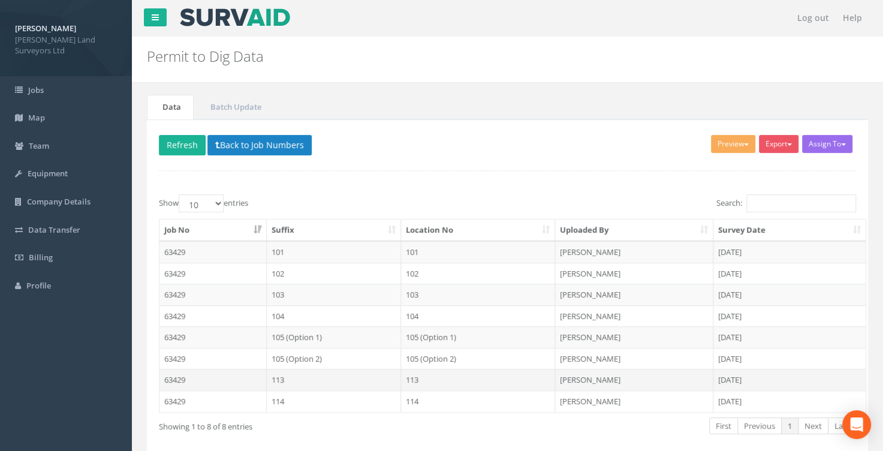
click at [294, 376] on td "113" at bounding box center [334, 379] width 135 height 22
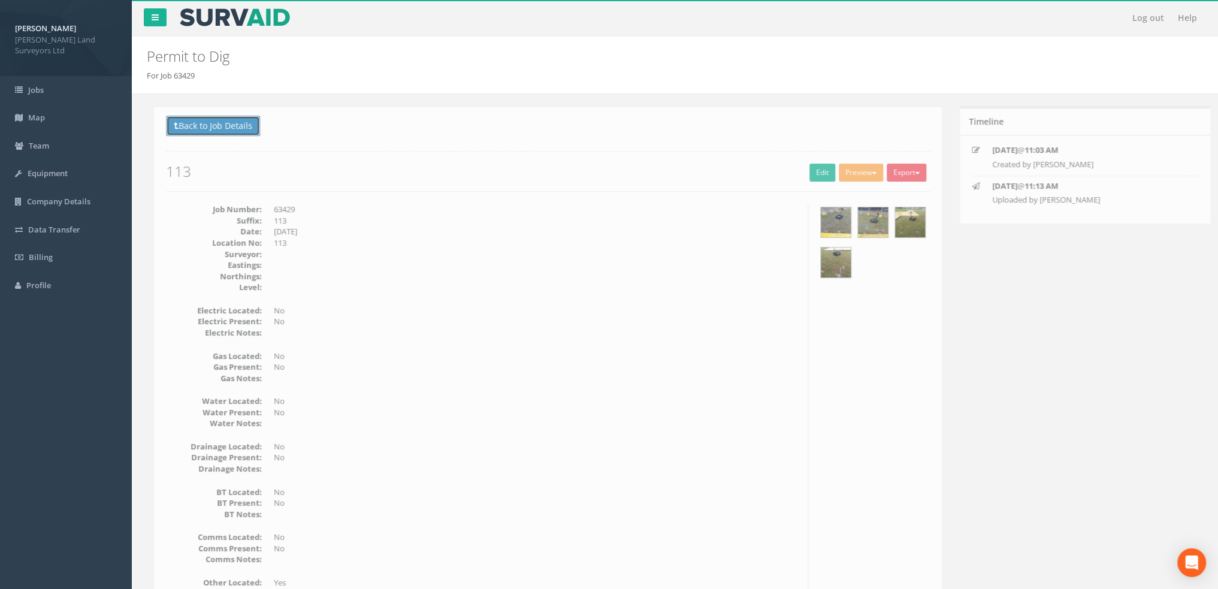
click at [229, 124] on button "Back to Job Details" at bounding box center [206, 126] width 94 height 20
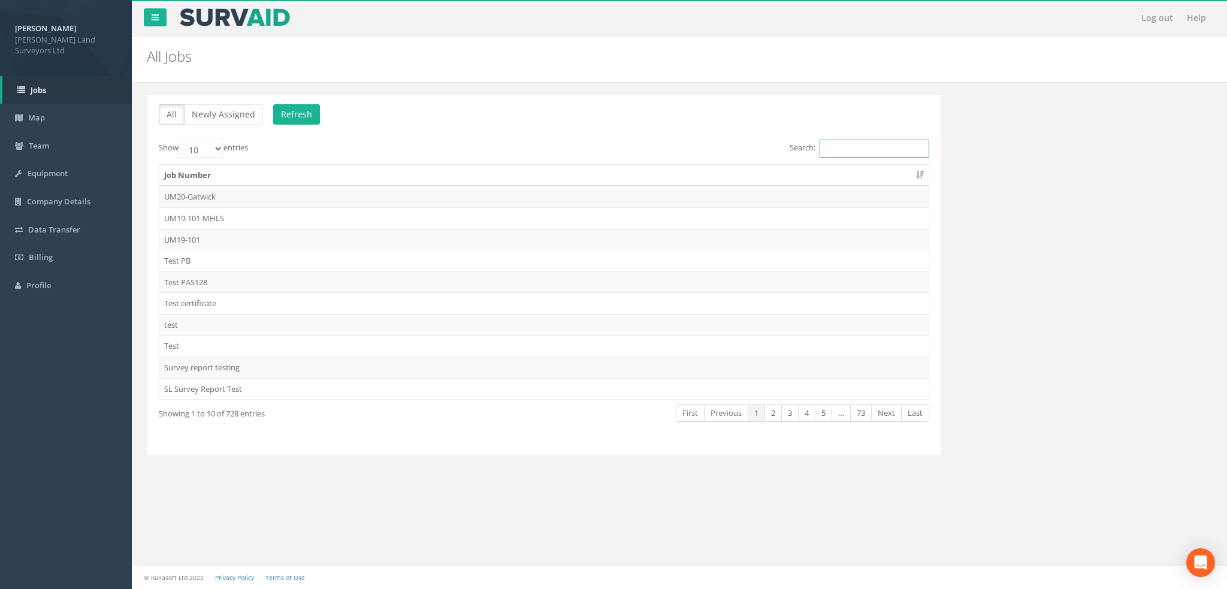
click at [872, 143] on input "Search:" at bounding box center [875, 149] width 110 height 18
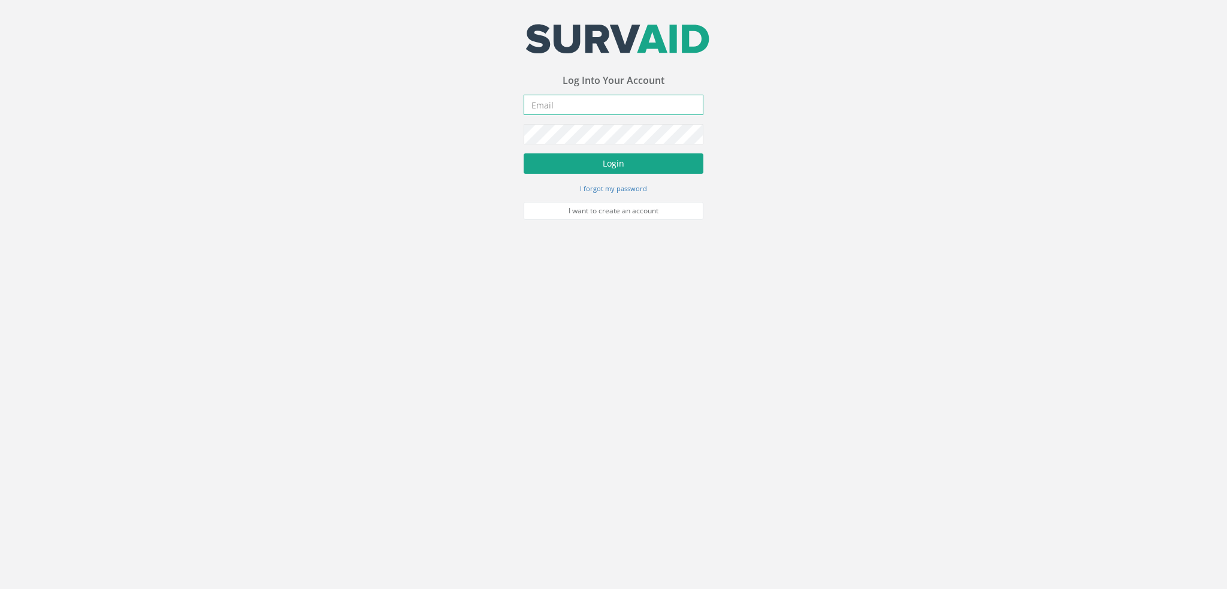
type input "[PERSON_NAME][EMAIL_ADDRESS][DOMAIN_NAME]"
click at [633, 161] on button "Login" at bounding box center [614, 163] width 180 height 20
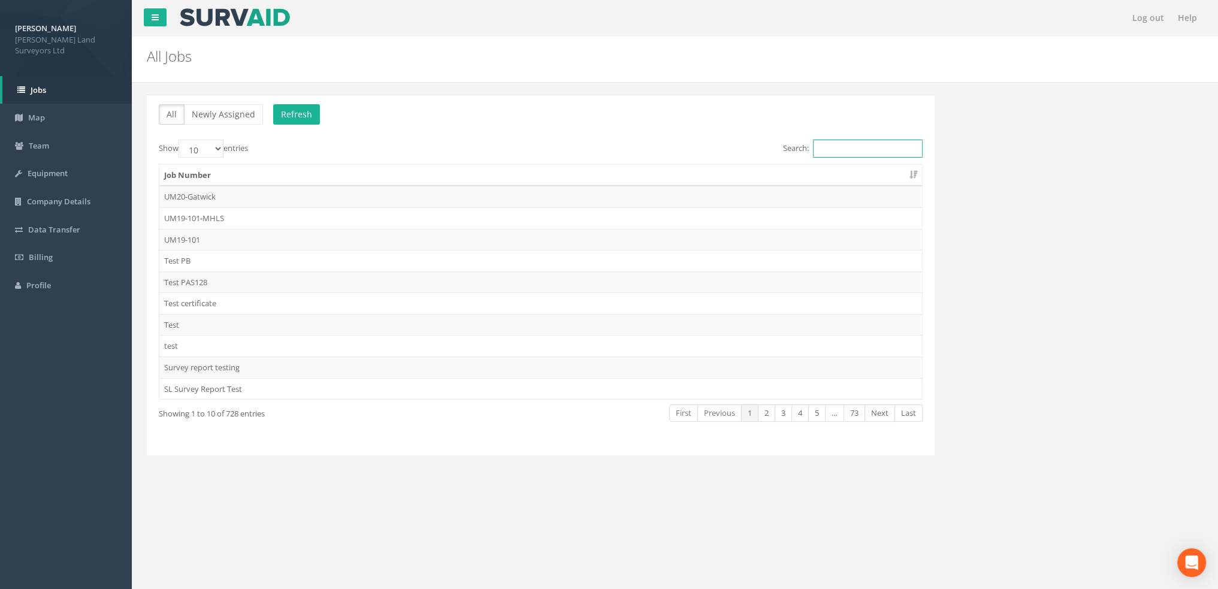
click at [868, 144] on input "Search:" at bounding box center [868, 149] width 110 height 18
click at [825, 147] on input "Search:" at bounding box center [868, 149] width 110 height 18
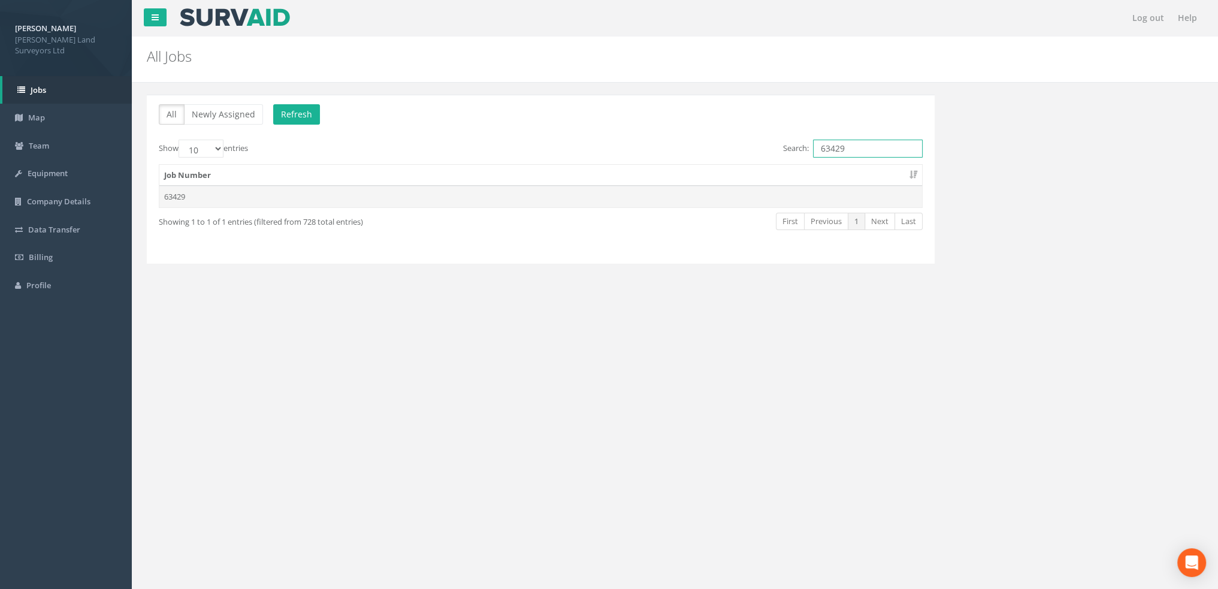
type input "63429"
click at [178, 195] on td "63429" at bounding box center [540, 197] width 763 height 22
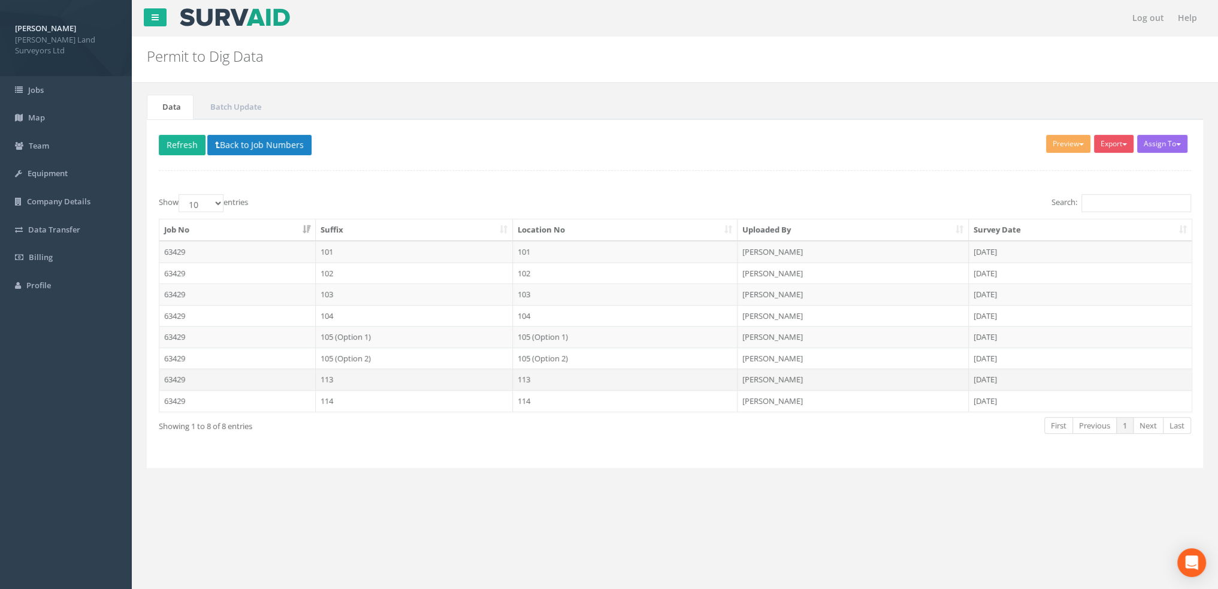
click at [345, 376] on td "113" at bounding box center [415, 379] width 198 height 22
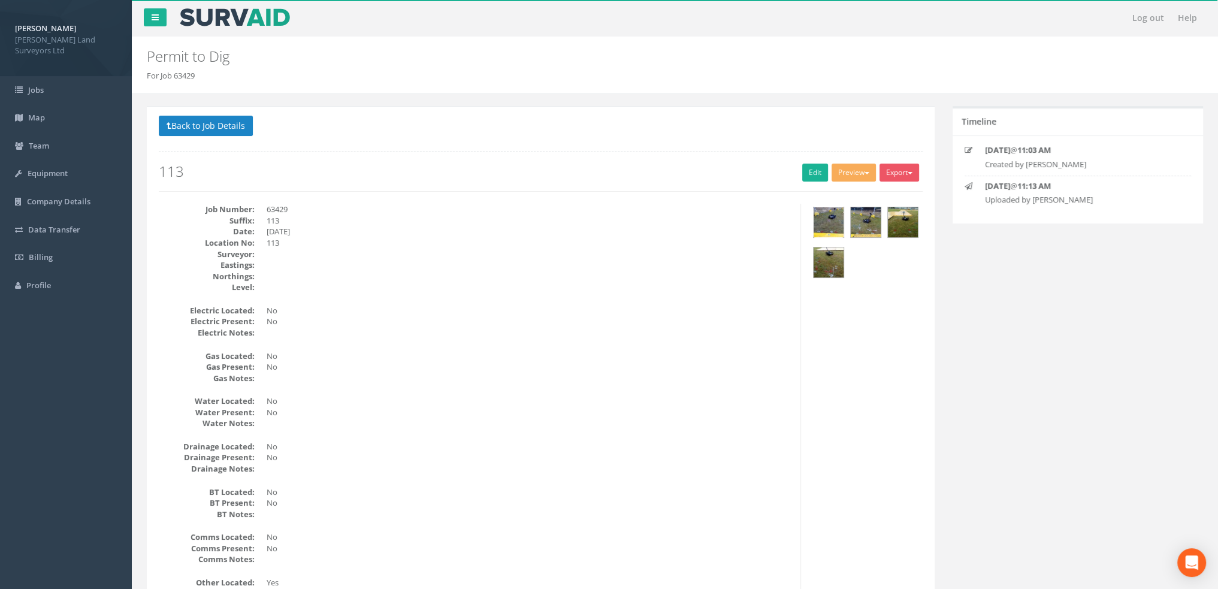
click at [839, 227] on img at bounding box center [829, 222] width 30 height 30
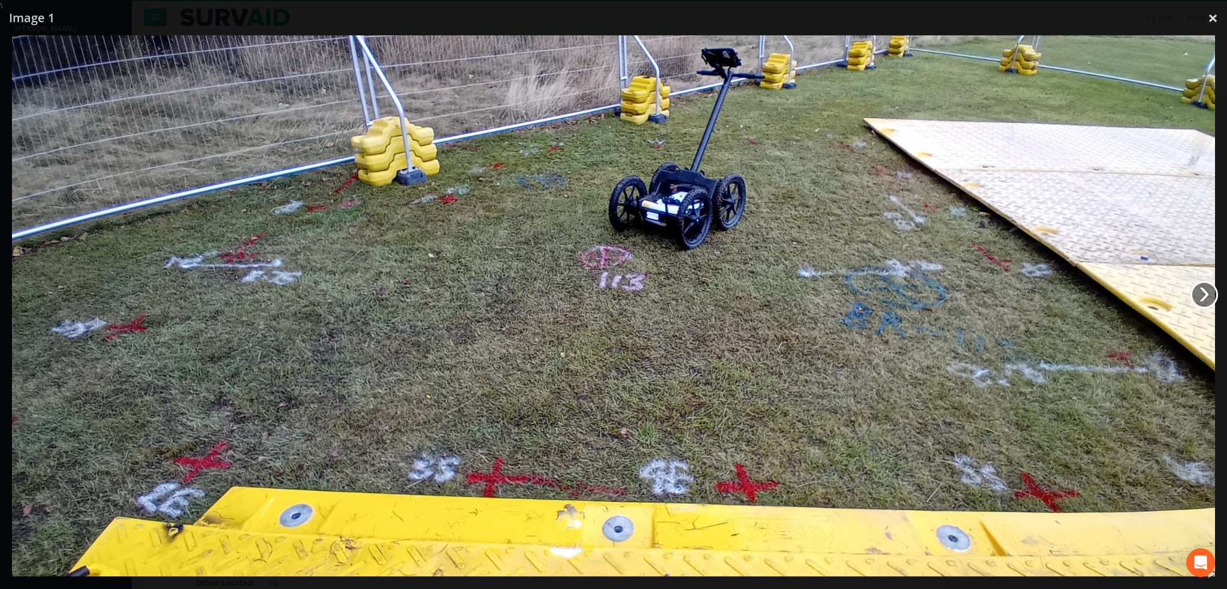
click at [1212, 297] on link "›" at bounding box center [1205, 295] width 28 height 28
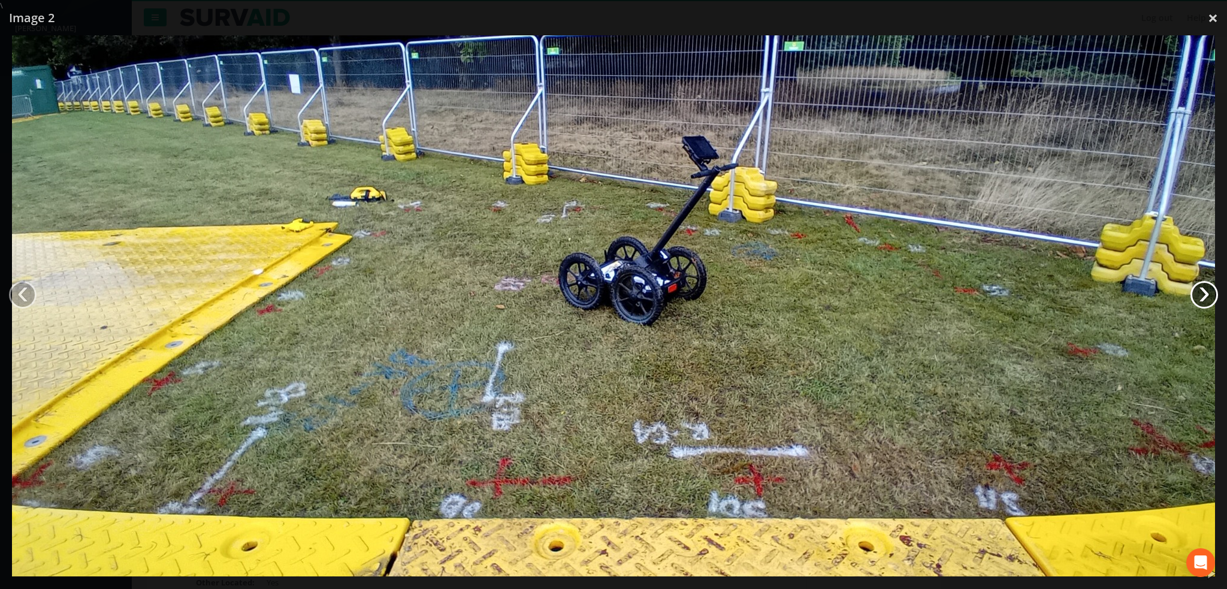
click at [1212, 297] on link "›" at bounding box center [1205, 295] width 28 height 28
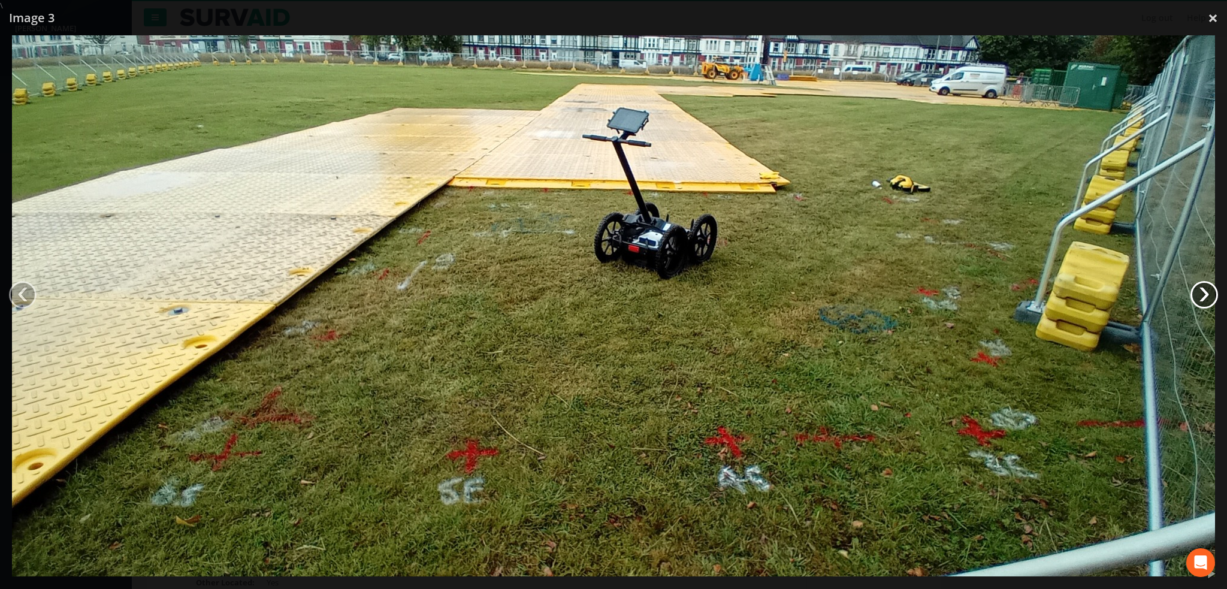
click at [1212, 297] on link "›" at bounding box center [1205, 295] width 28 height 28
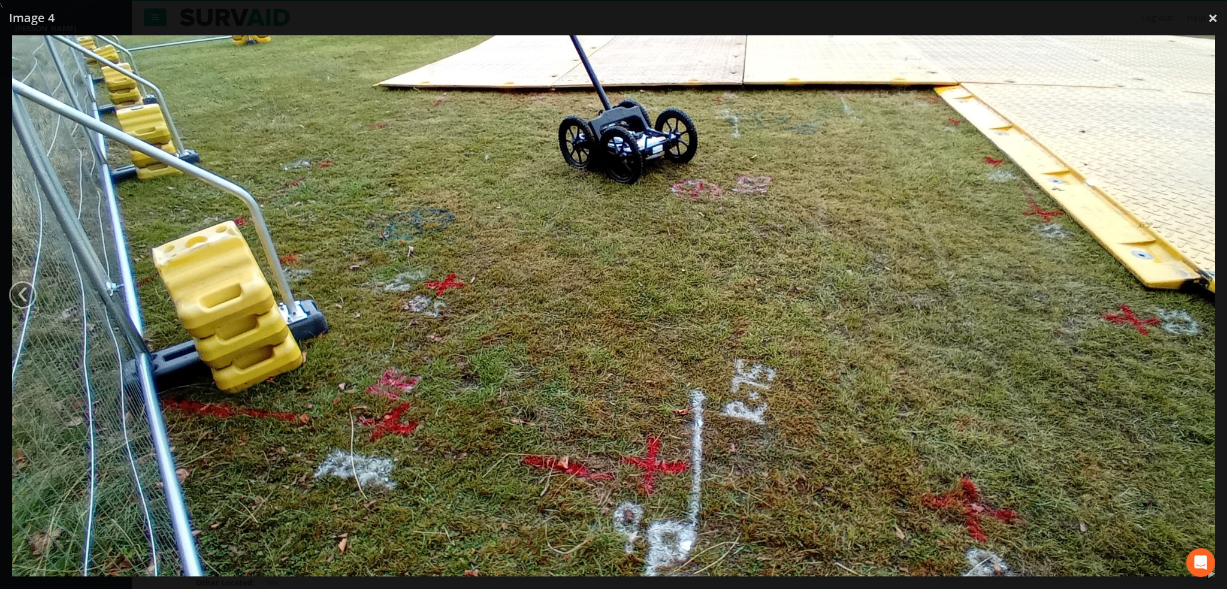
click at [1212, 297] on img at bounding box center [613, 305] width 1203 height 541
click at [259, 44] on img at bounding box center [613, 305] width 1203 height 541
click at [1214, 20] on link "×" at bounding box center [1213, 18] width 28 height 36
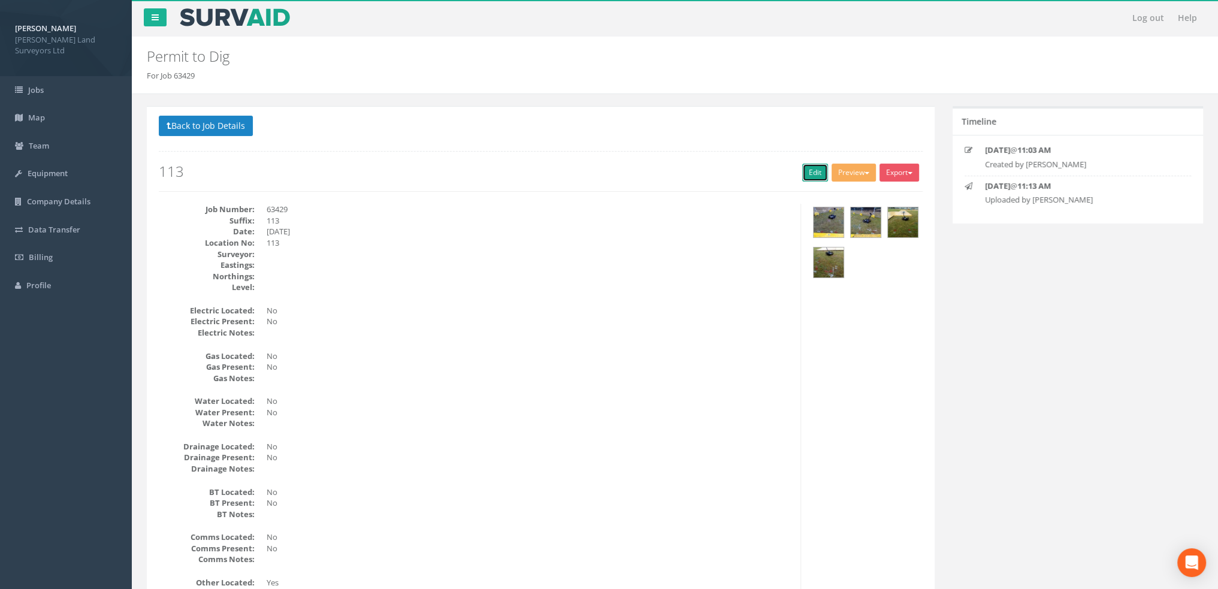
click at [814, 176] on link "Edit" at bounding box center [815, 173] width 26 height 18
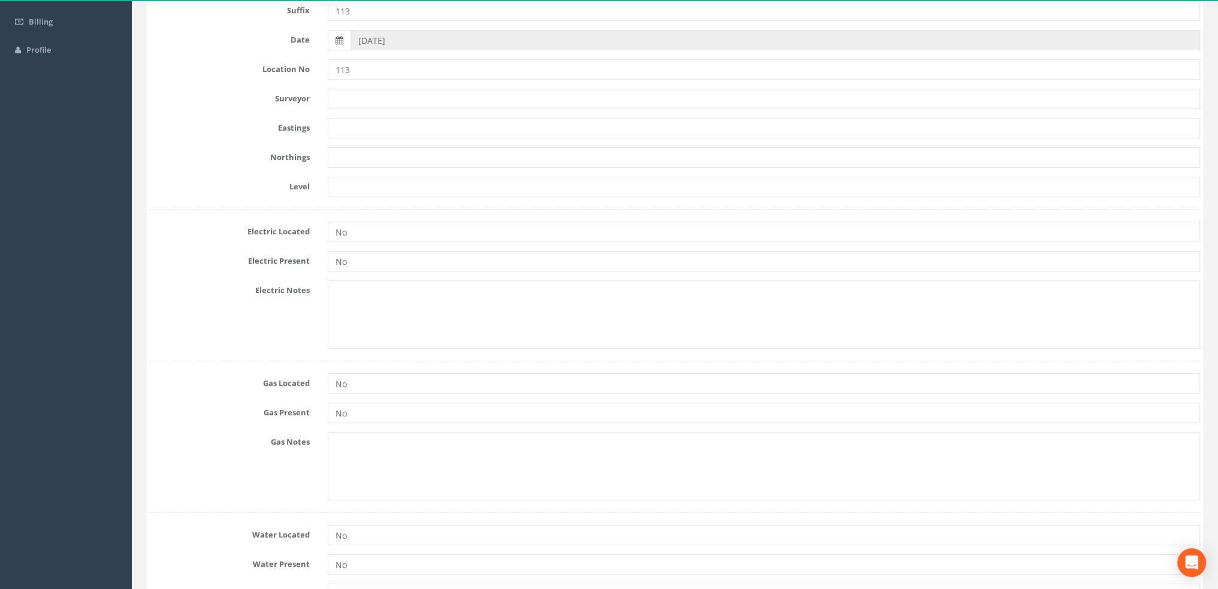
scroll to position [240, 0]
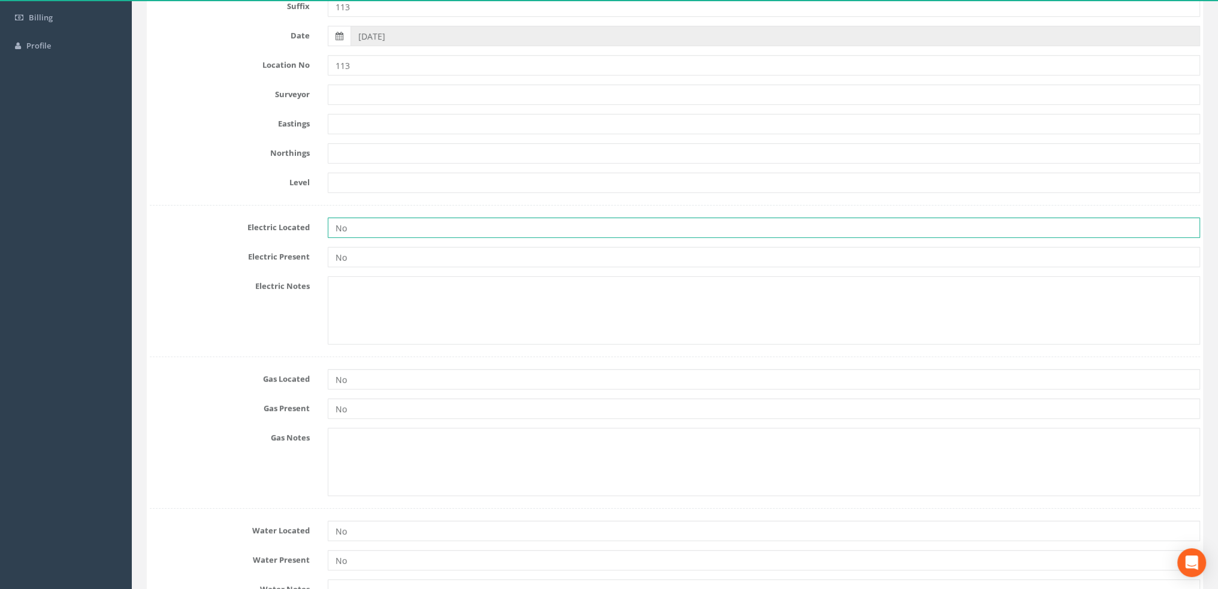
click at [403, 225] on input "No" at bounding box center [764, 228] width 872 height 20
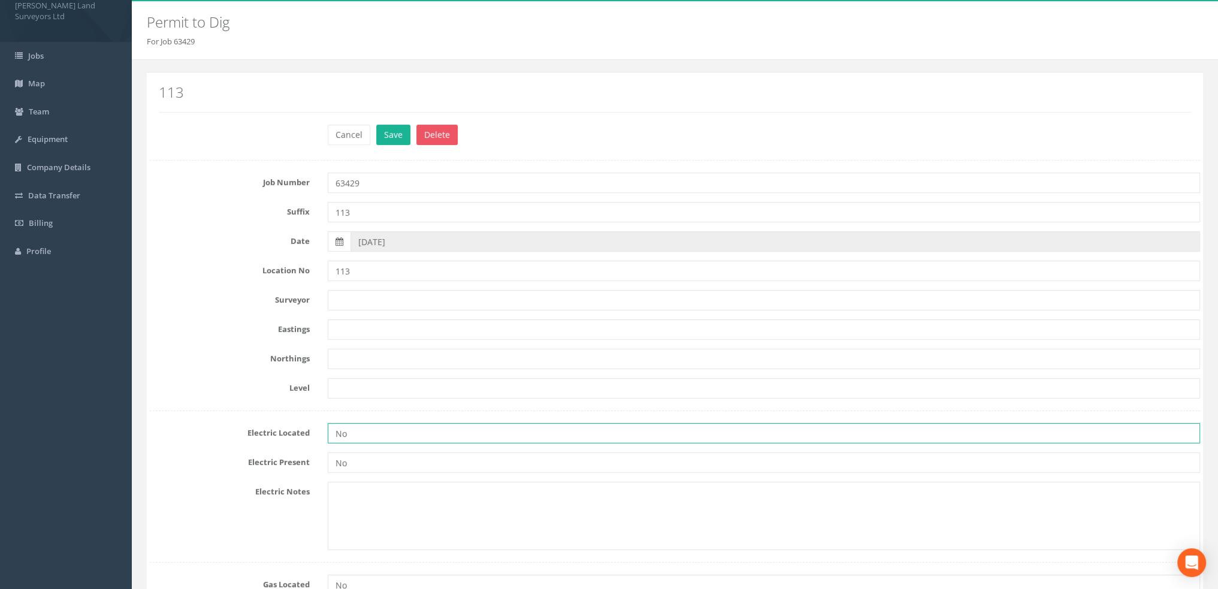
scroll to position [0, 0]
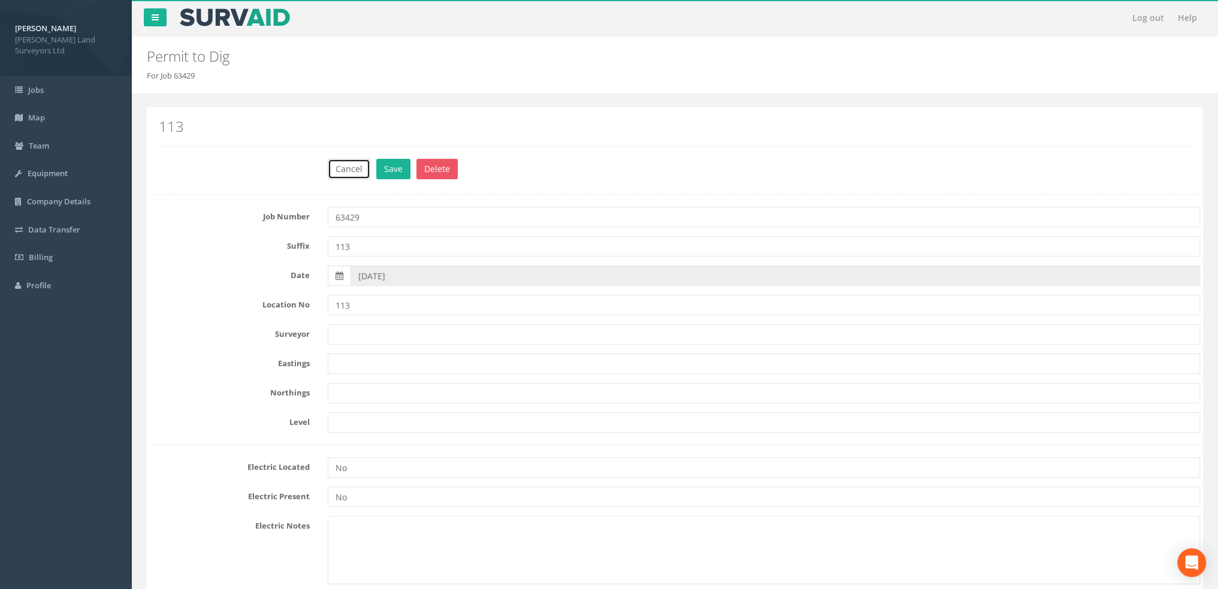
click at [345, 165] on button "Cancel" at bounding box center [349, 169] width 43 height 20
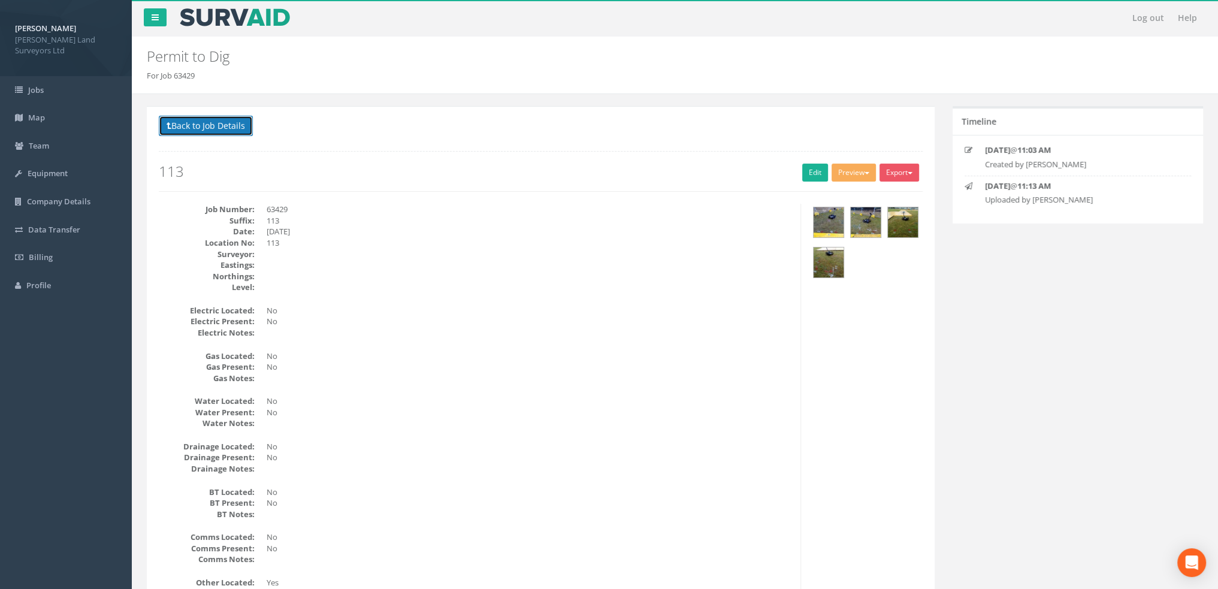
click at [216, 128] on button "Back to Job Details" at bounding box center [206, 126] width 94 height 20
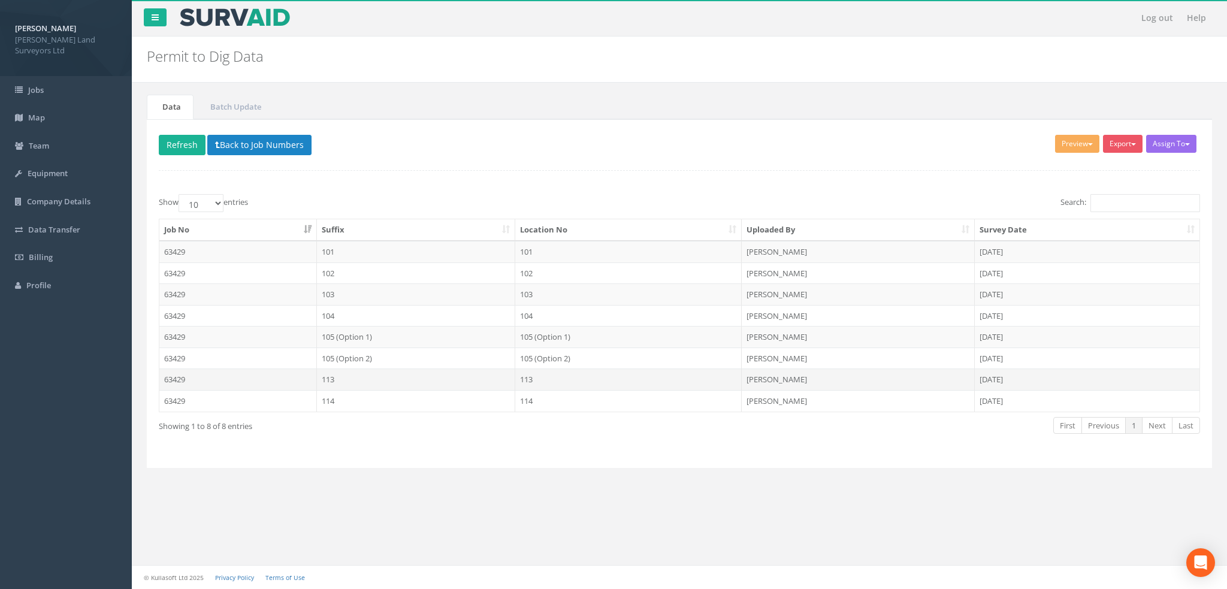
click at [329, 376] on td "113" at bounding box center [416, 379] width 199 height 22
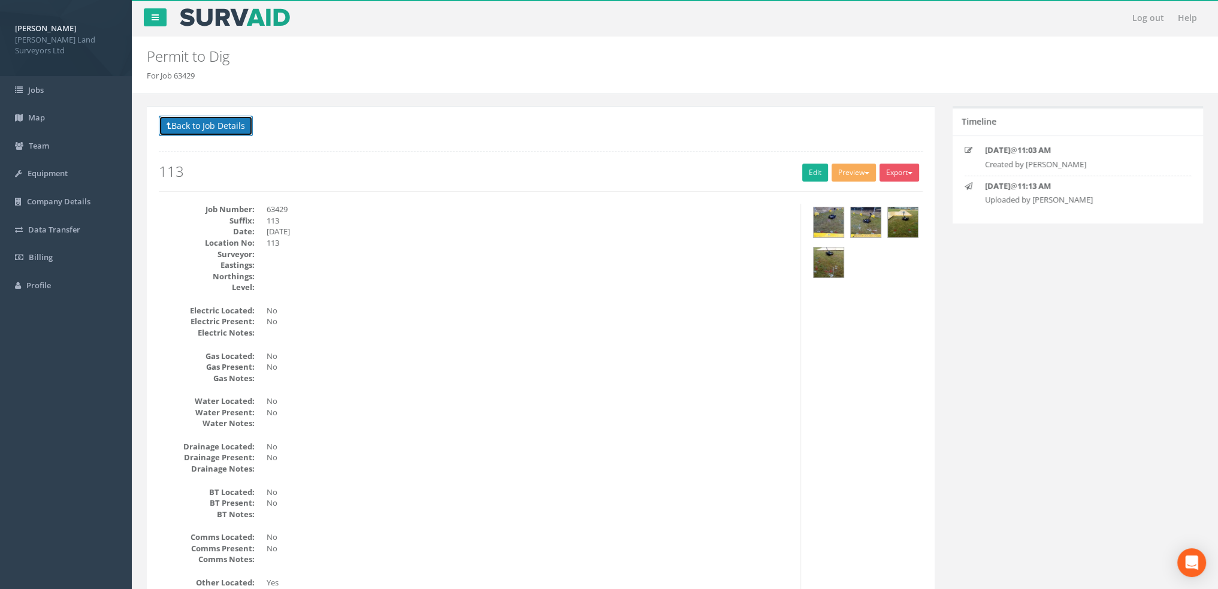
click at [200, 131] on button "Back to Job Details" at bounding box center [206, 126] width 94 height 20
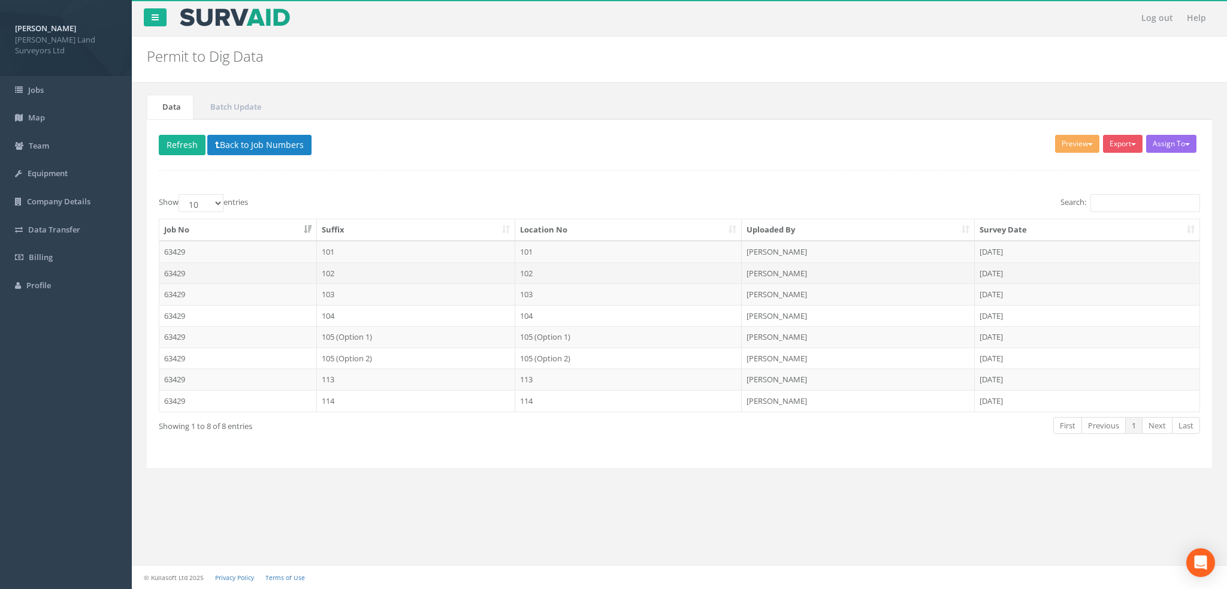
click at [339, 265] on td "102" at bounding box center [416, 273] width 199 height 22
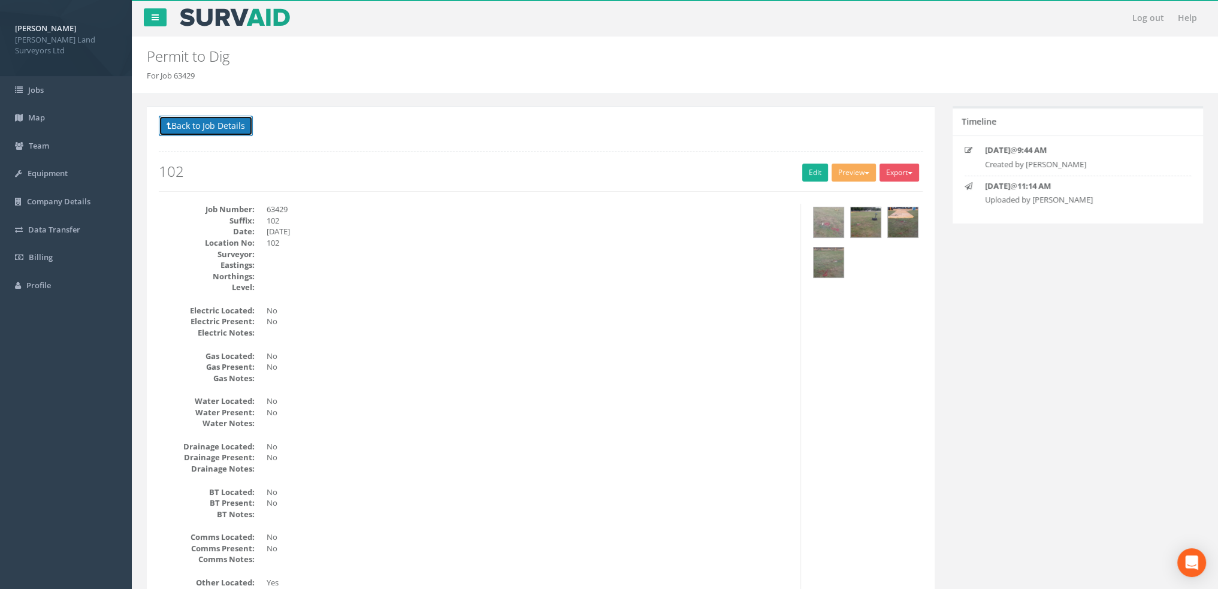
click at [218, 122] on button "Back to Job Details" at bounding box center [206, 126] width 94 height 20
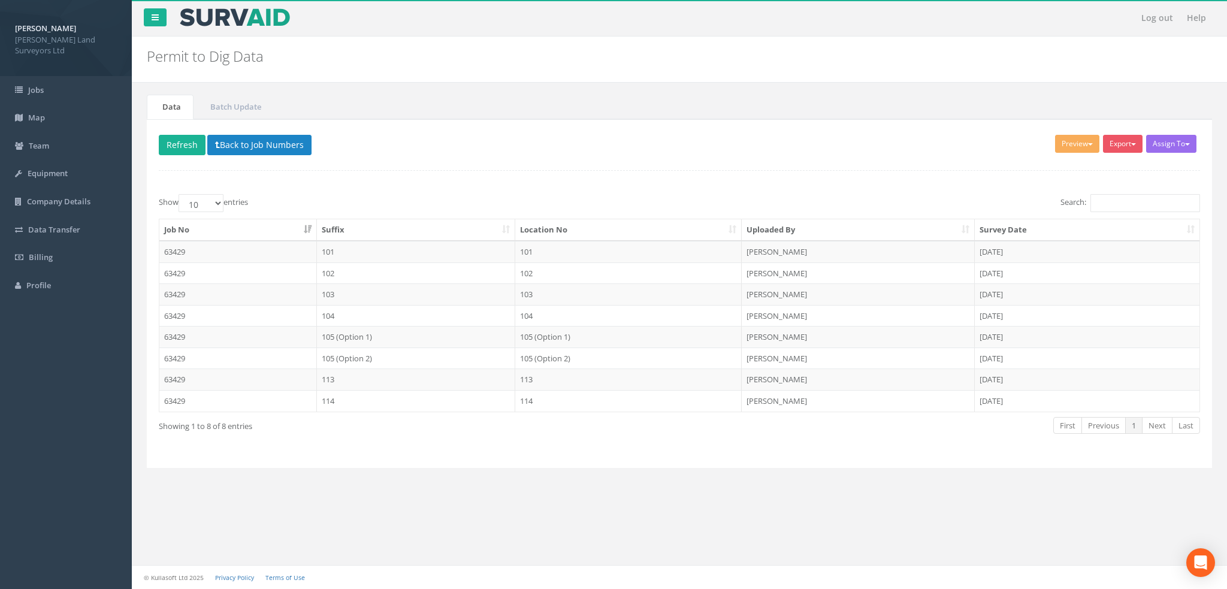
click at [376, 220] on th "Suffix" at bounding box center [416, 230] width 199 height 22
click at [362, 373] on td "113" at bounding box center [416, 379] width 199 height 22
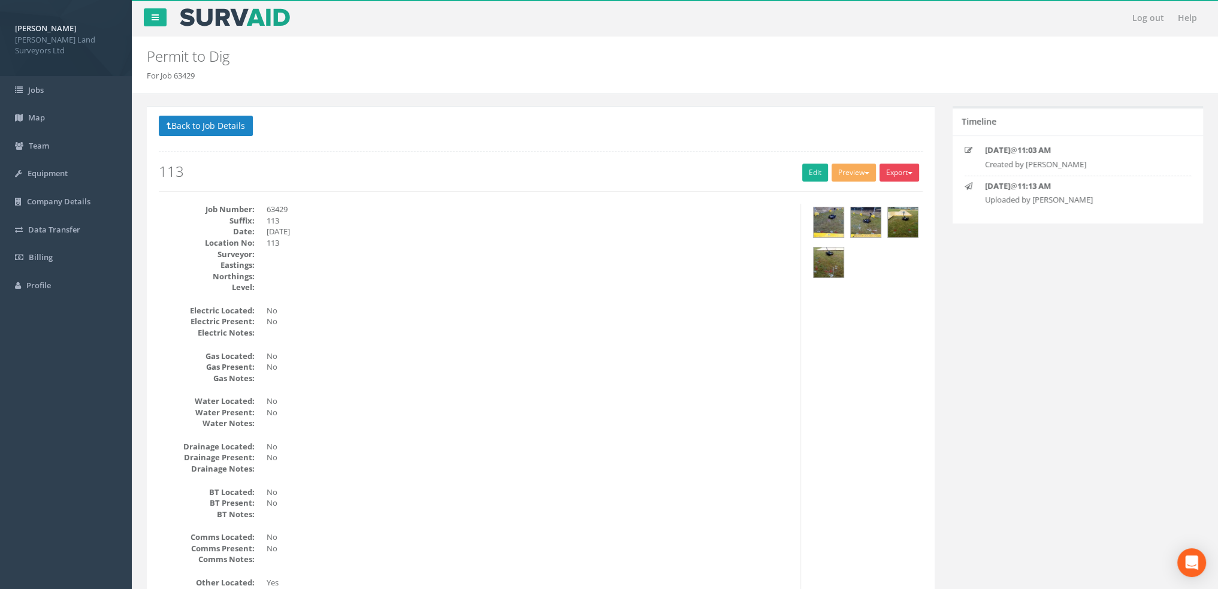
click at [915, 170] on button "Export" at bounding box center [900, 173] width 40 height 18
click at [886, 198] on link "MHLS Permit to Dig" at bounding box center [874, 197] width 91 height 19
